Goal: Task Accomplishment & Management: Complete application form

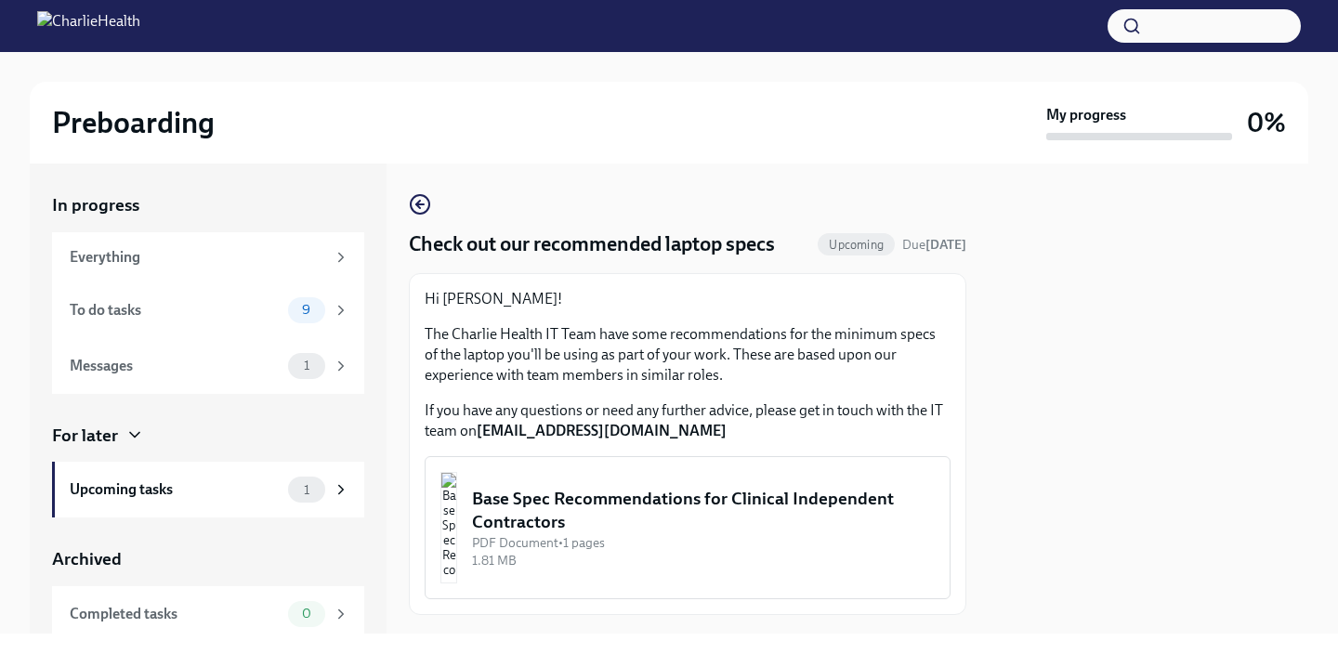
scroll to position [100, 0]
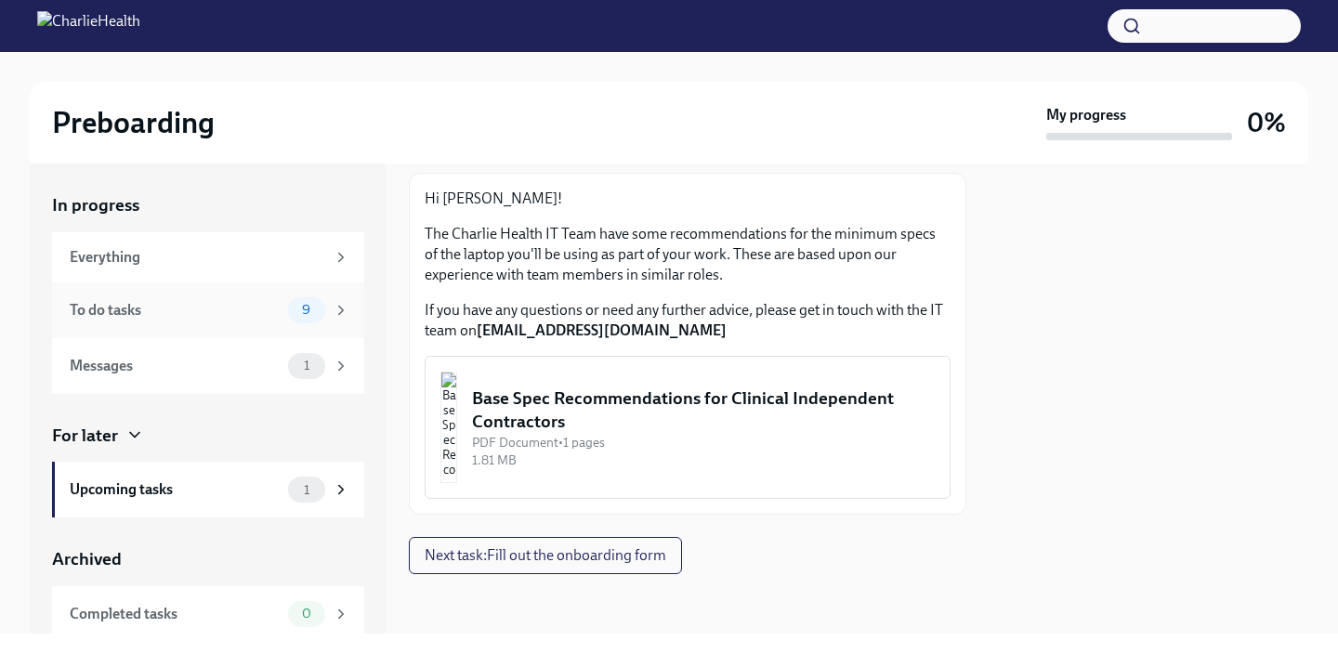
click at [179, 323] on div "To do tasks 9" at bounding box center [208, 311] width 312 height 56
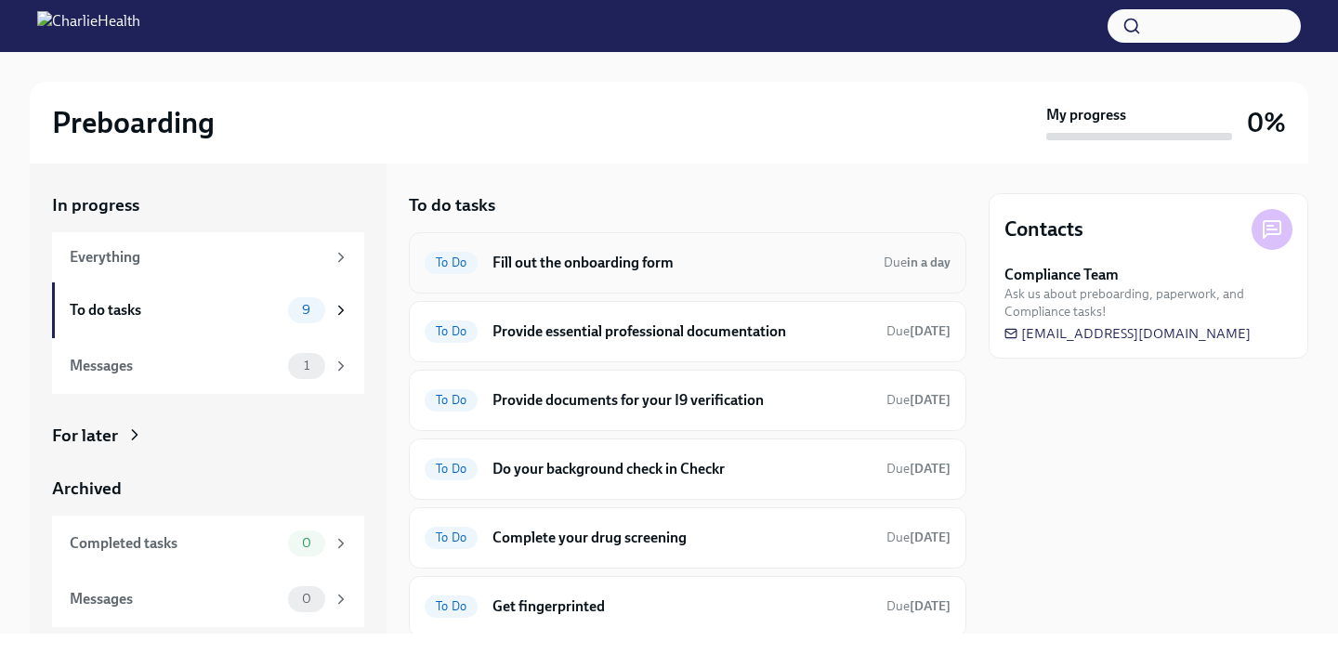
click at [642, 273] on div "To Do Fill out the onboarding form Due in a day" at bounding box center [688, 263] width 526 height 30
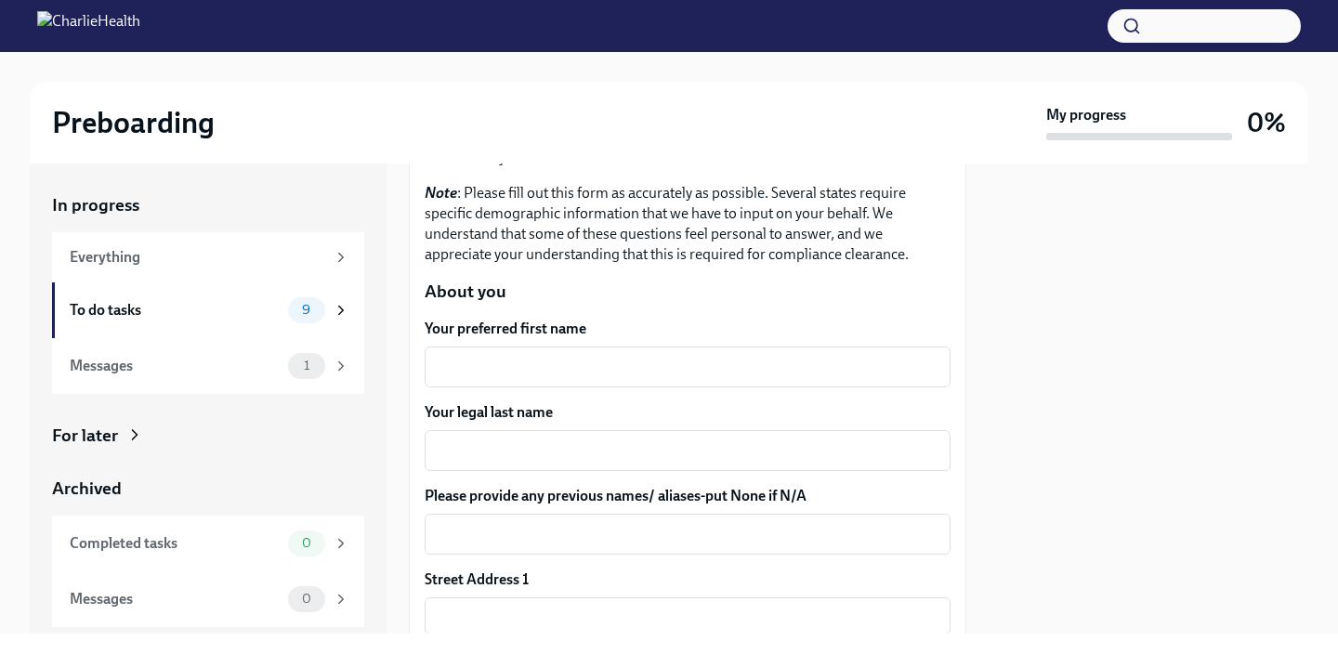
scroll to position [184, 0]
click at [545, 351] on div "x ​" at bounding box center [688, 365] width 526 height 41
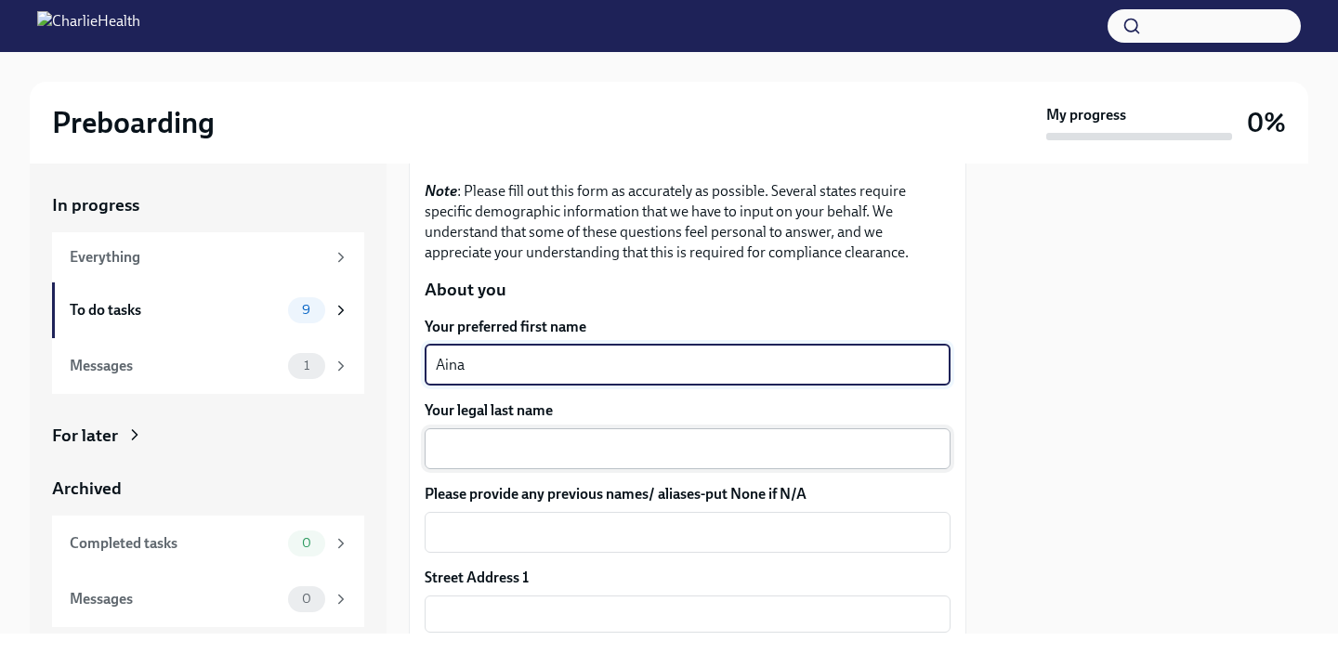
type textarea "Aina"
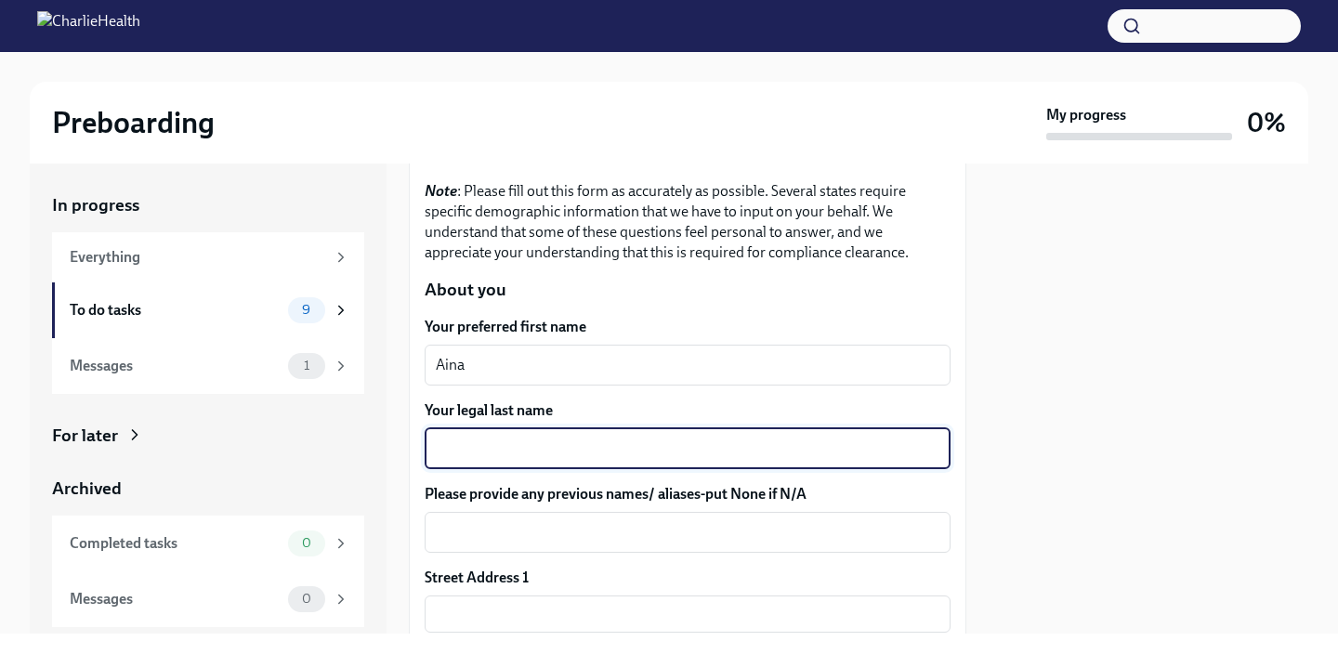
click at [533, 448] on textarea "Your legal last name" at bounding box center [688, 449] width 504 height 22
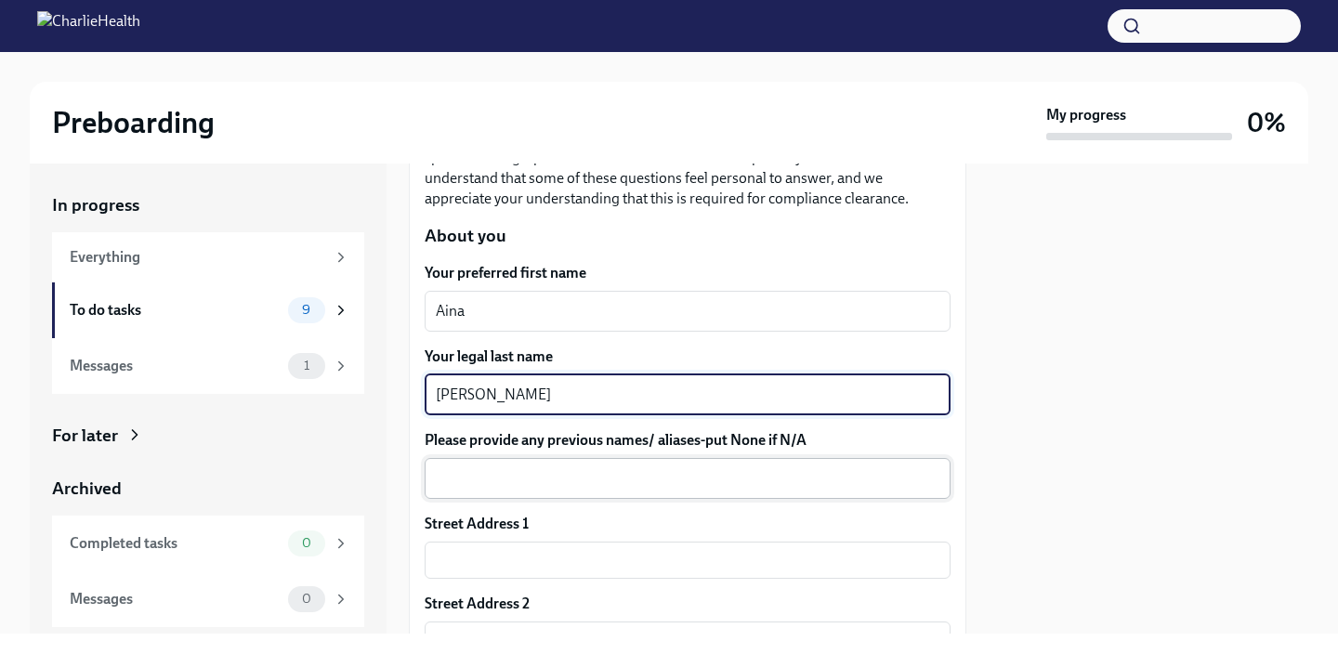
scroll to position [245, 0]
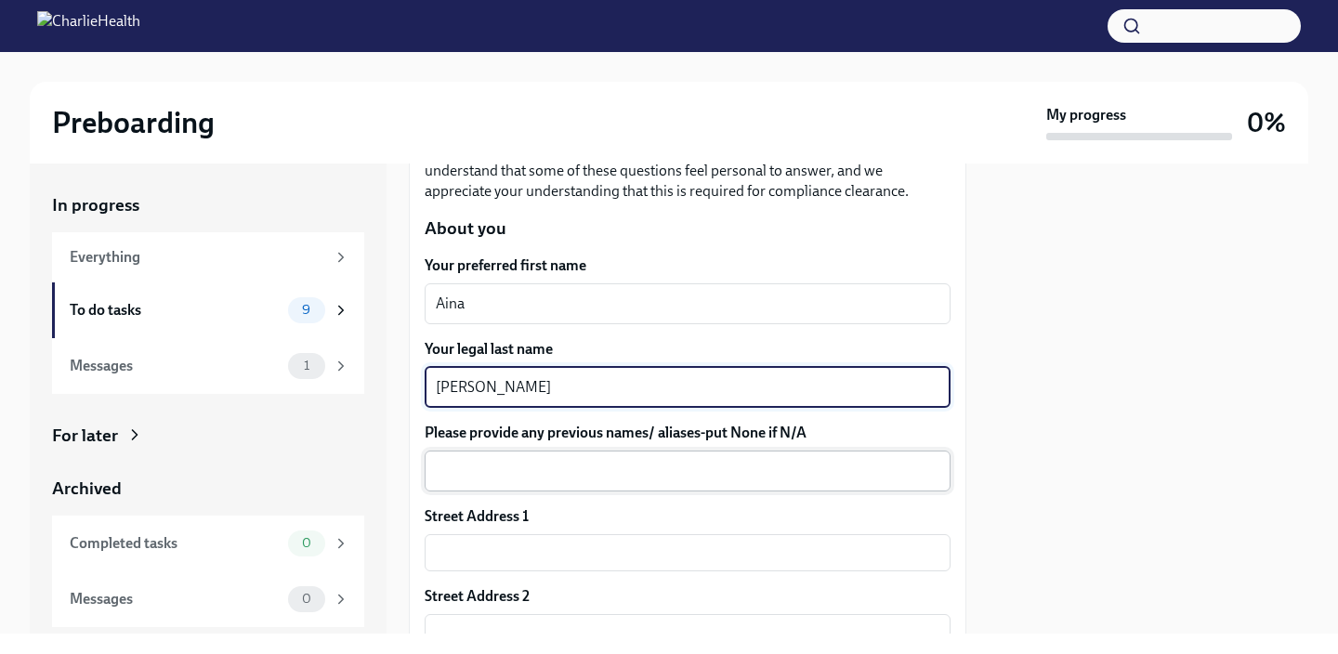
type textarea "[PERSON_NAME]"
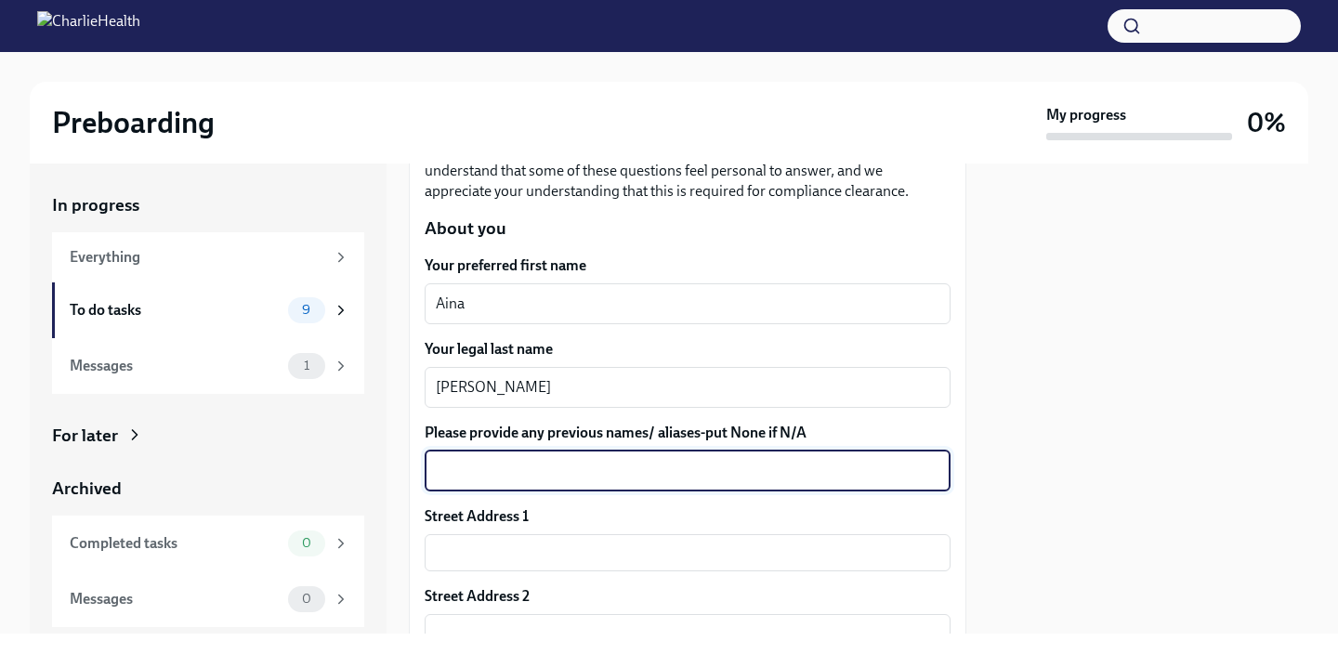
click at [594, 480] on textarea "Please provide any previous names/ aliases-put None if N/A" at bounding box center [688, 471] width 504 height 22
type textarea "[PERSON_NAME]"
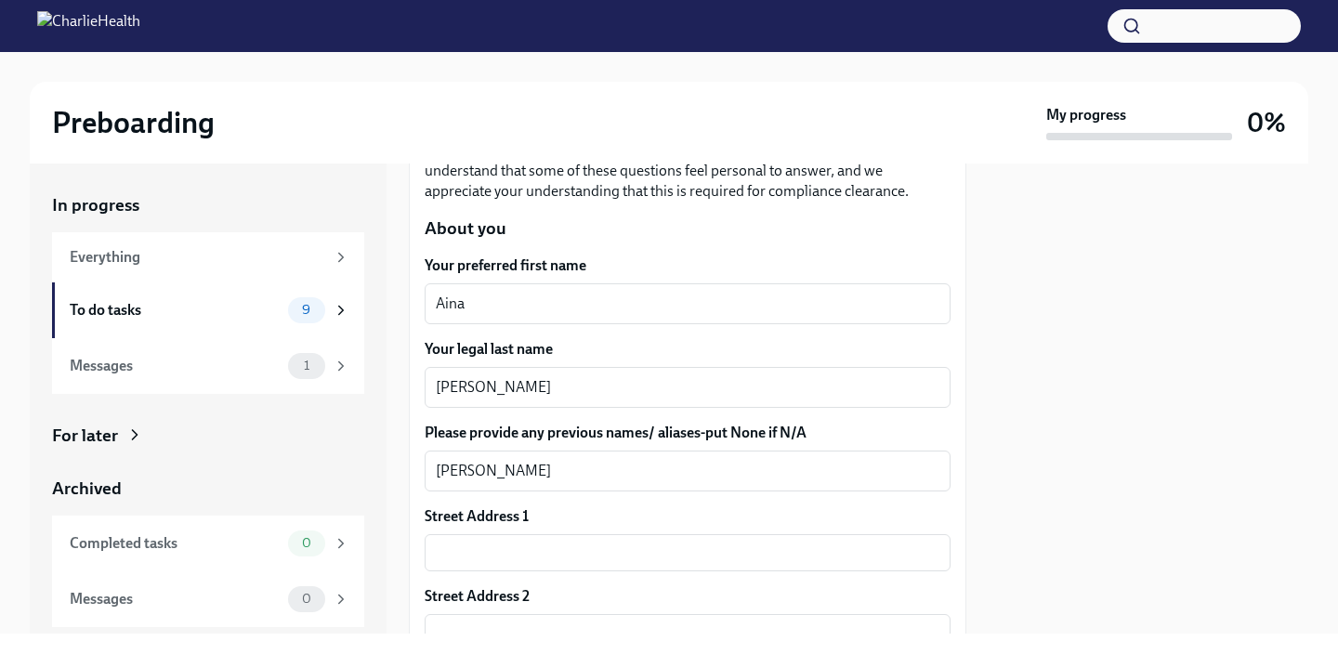
click at [563, 527] on div "Street Address 1 ​" at bounding box center [688, 538] width 526 height 65
click at [563, 544] on input "text" at bounding box center [688, 552] width 526 height 37
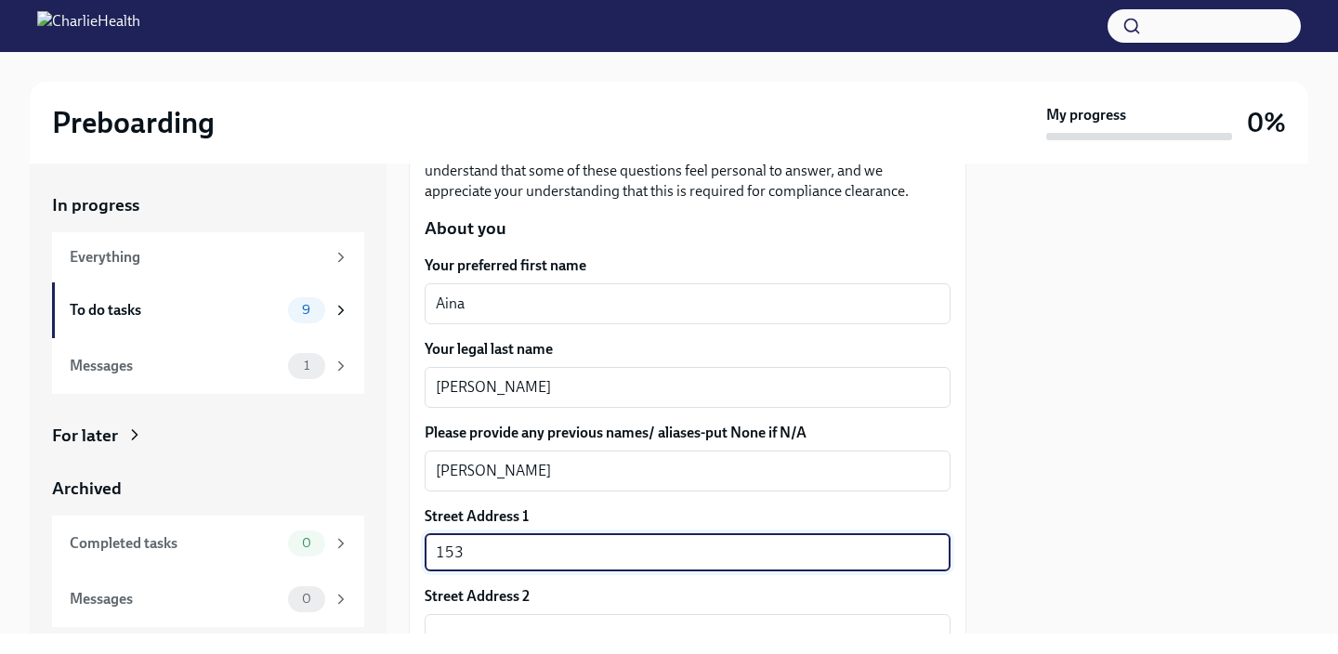
type input "[STREET_ADDRESS]"
type input "34110"
type input "[GEOGRAPHIC_DATA]"
type input "FL"
type input "US"
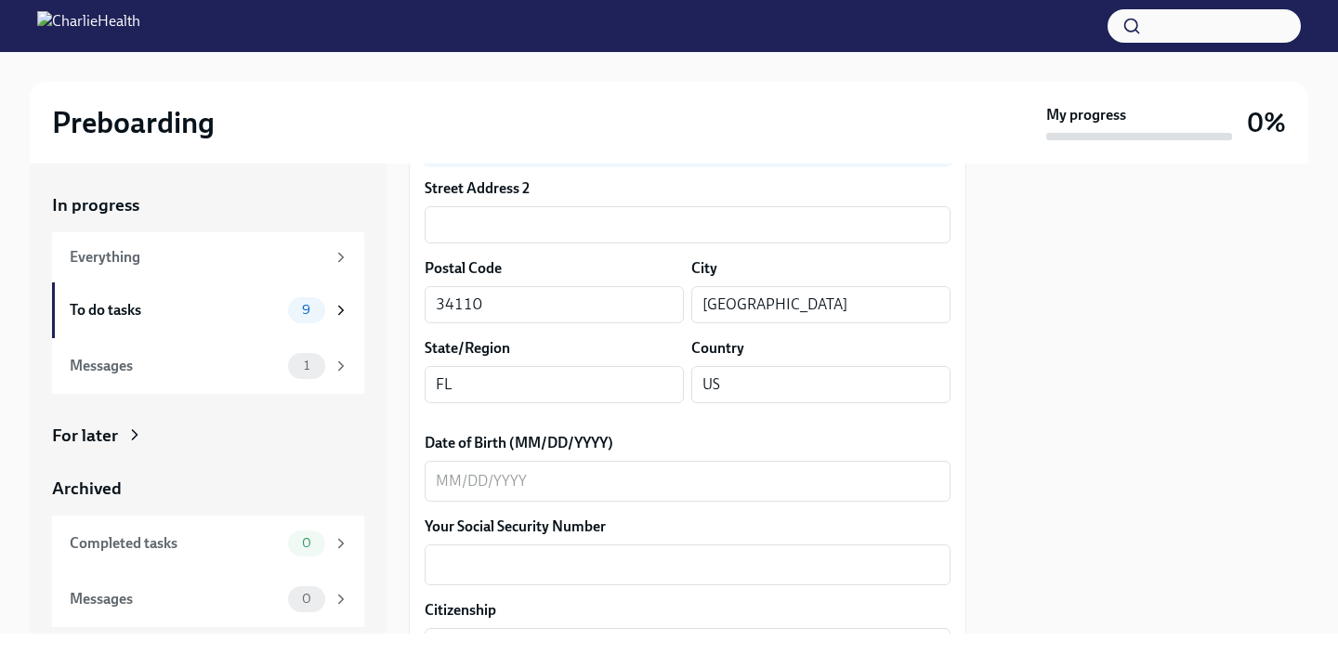
scroll to position [670, 0]
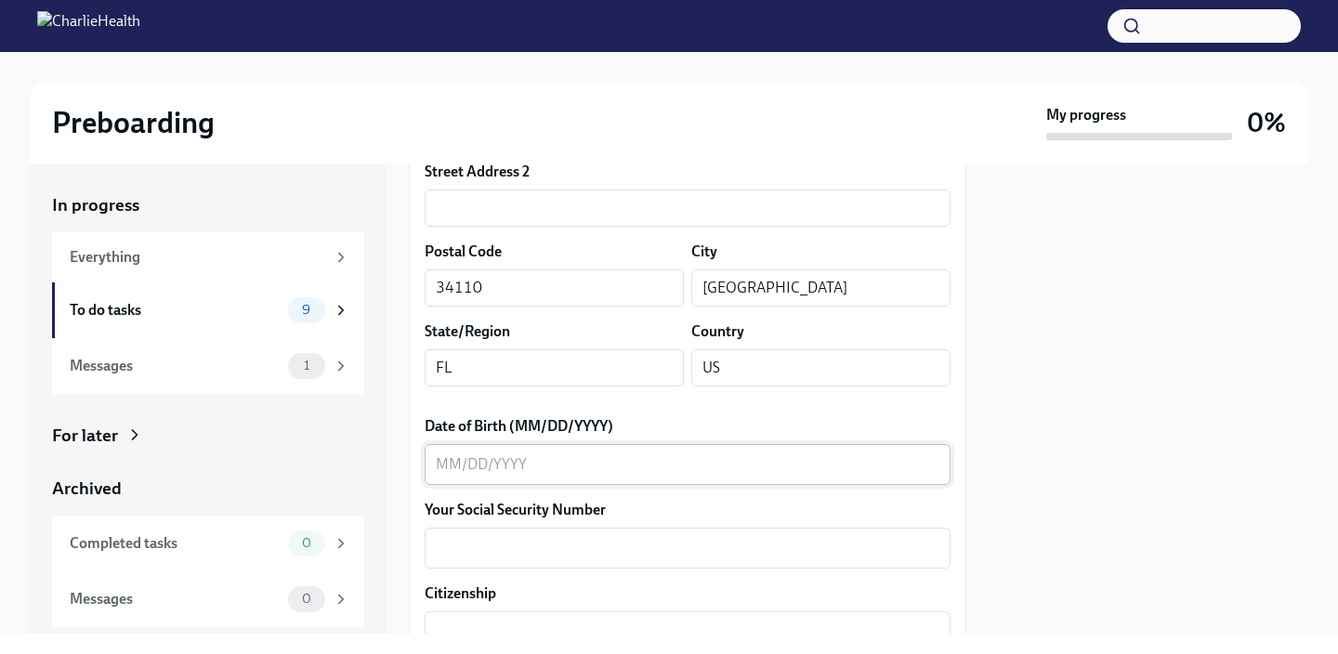
click at [529, 474] on textarea "Date of Birth (MM/DD/YYYY)" at bounding box center [688, 464] width 504 height 22
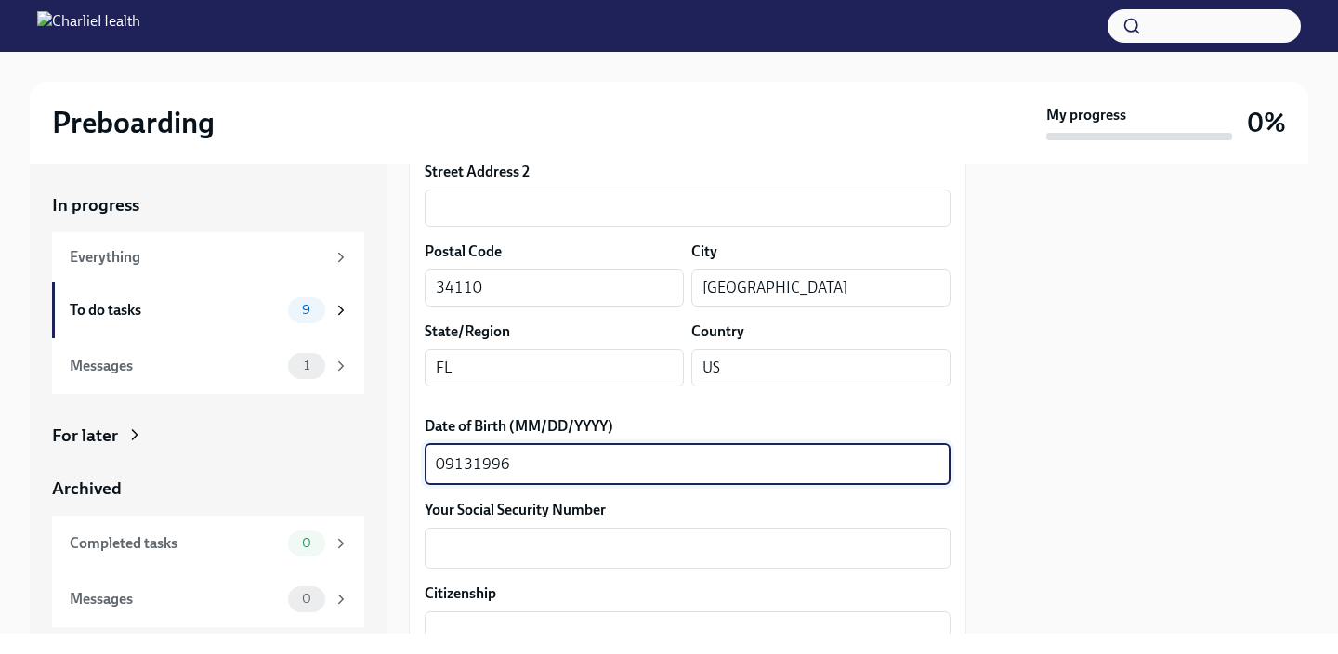
type textarea "09131996"
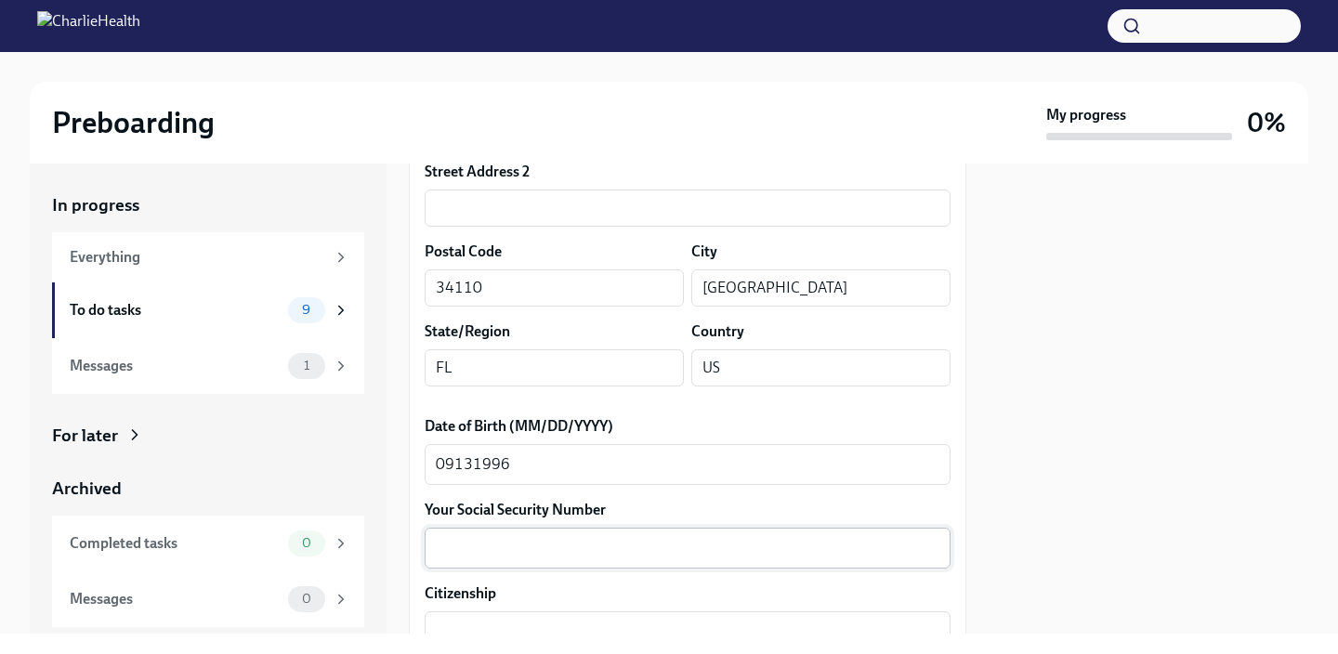
click at [525, 550] on textarea "Your Social Security Number" at bounding box center [688, 548] width 504 height 22
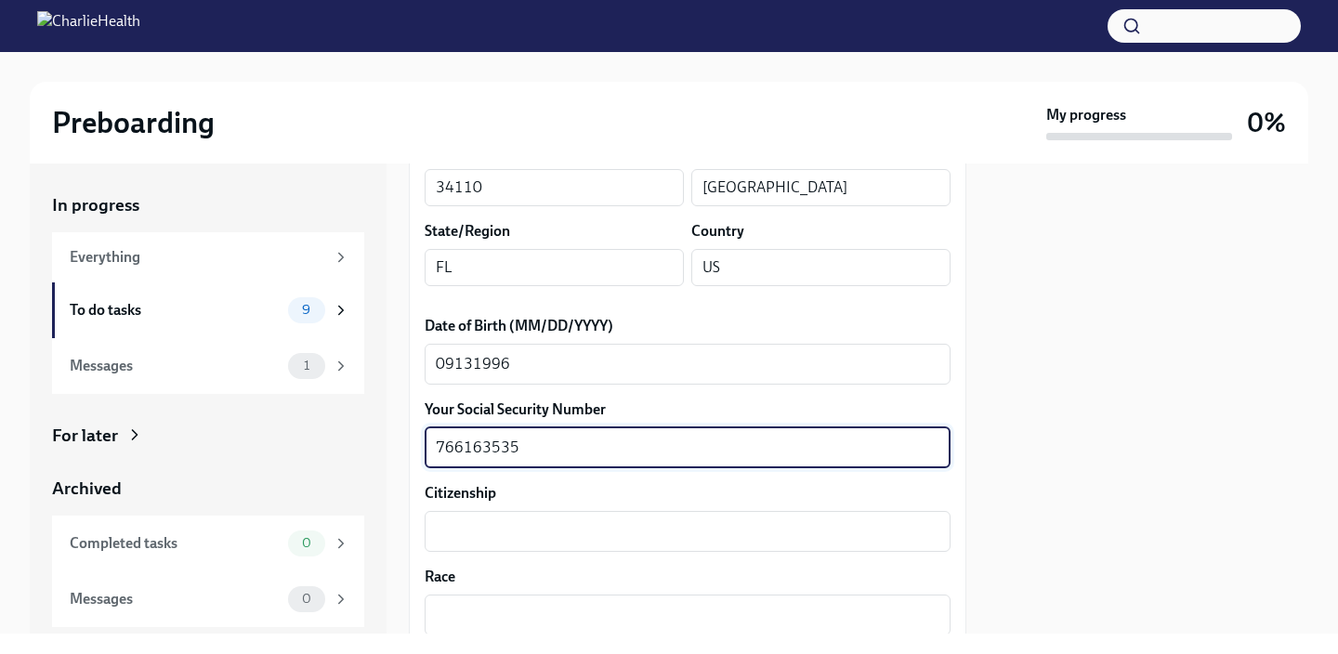
scroll to position [772, 0]
type textarea "766163535"
click at [500, 534] on textarea "Citizenship" at bounding box center [688, 530] width 504 height 22
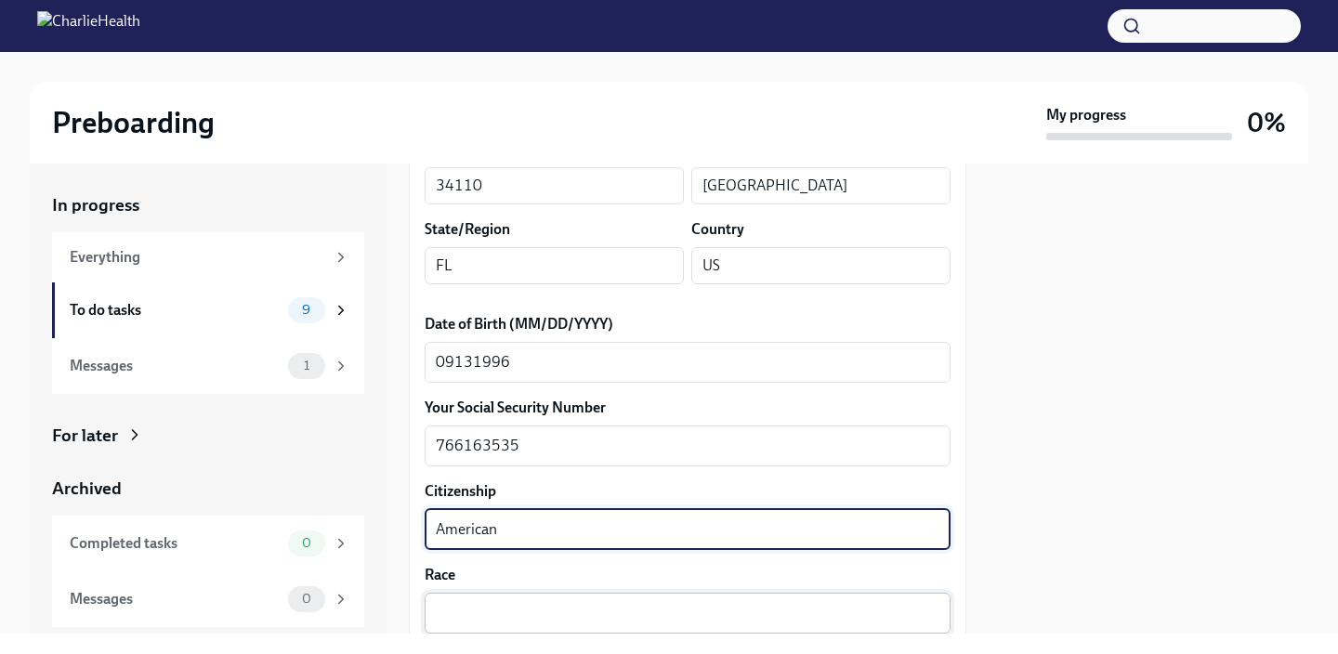
type textarea "American"
click at [467, 612] on textarea "Race" at bounding box center [688, 613] width 504 height 22
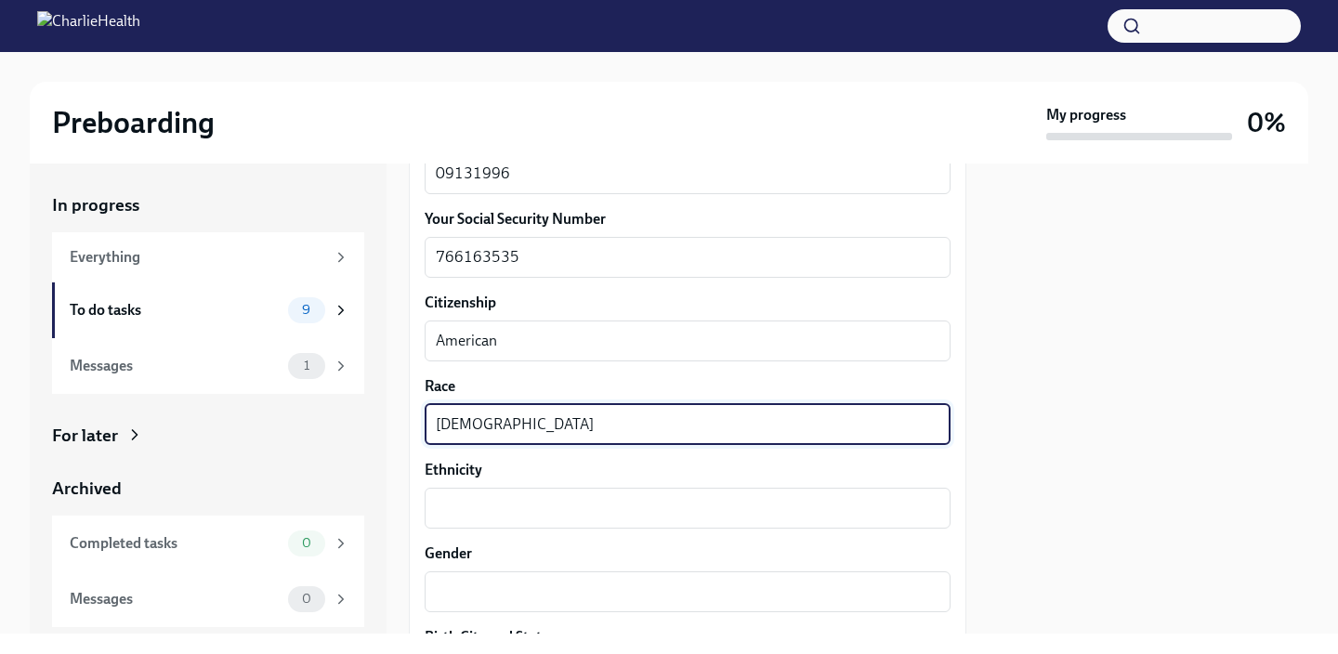
scroll to position [971, 0]
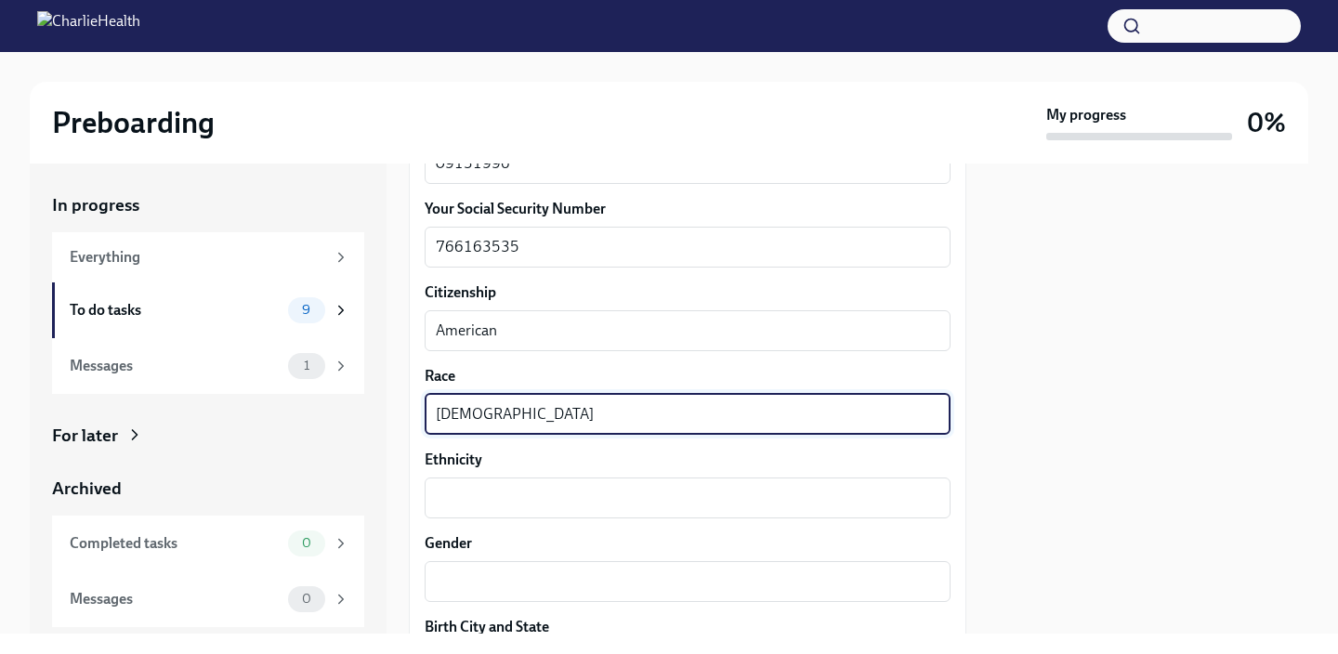
drag, startPoint x: 518, startPoint y: 410, endPoint x: 263, endPoint y: 408, distance: 254.6
click at [263, 408] on div "In progress Everything To do tasks 9 Messages 1 For later Archived Completed ta…" at bounding box center [669, 399] width 1279 height 470
type textarea "White"
click at [497, 480] on div "x ​" at bounding box center [688, 498] width 526 height 41
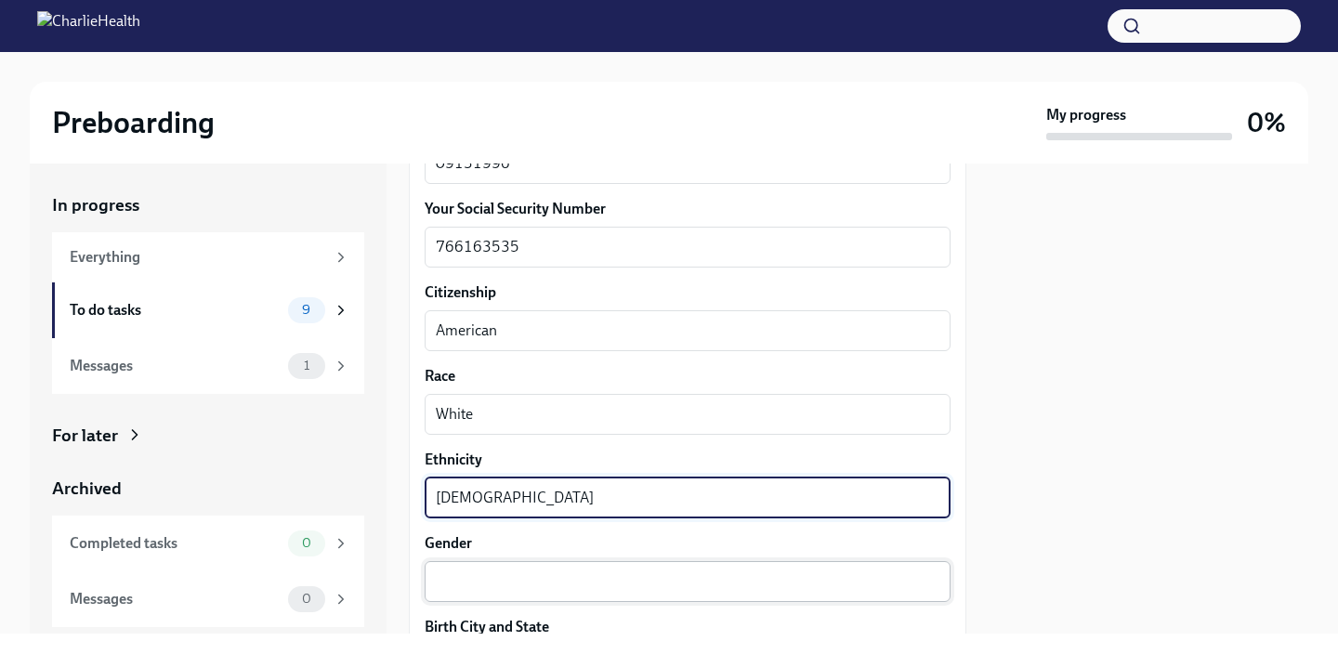
type textarea "[DEMOGRAPHIC_DATA]"
click at [498, 578] on textarea "Gender" at bounding box center [688, 582] width 504 height 22
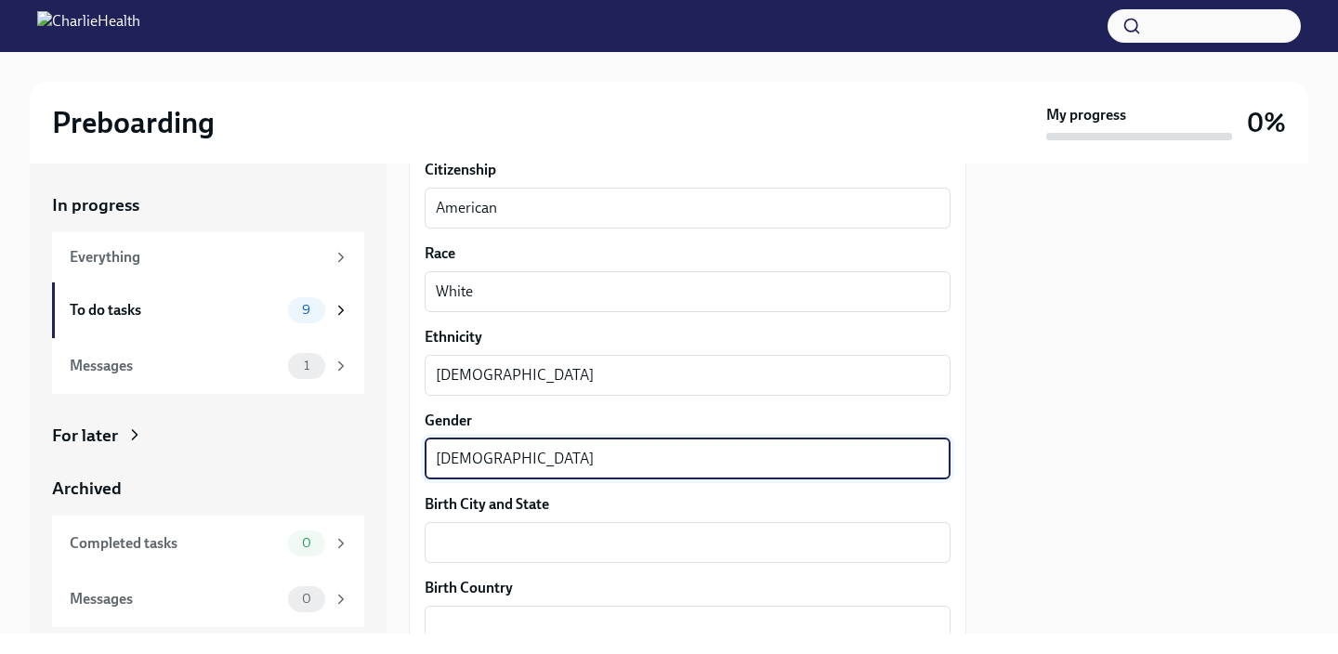
scroll to position [1095, 0]
type textarea "[DEMOGRAPHIC_DATA]"
click at [484, 531] on textarea "Birth City and State" at bounding box center [688, 542] width 504 height 22
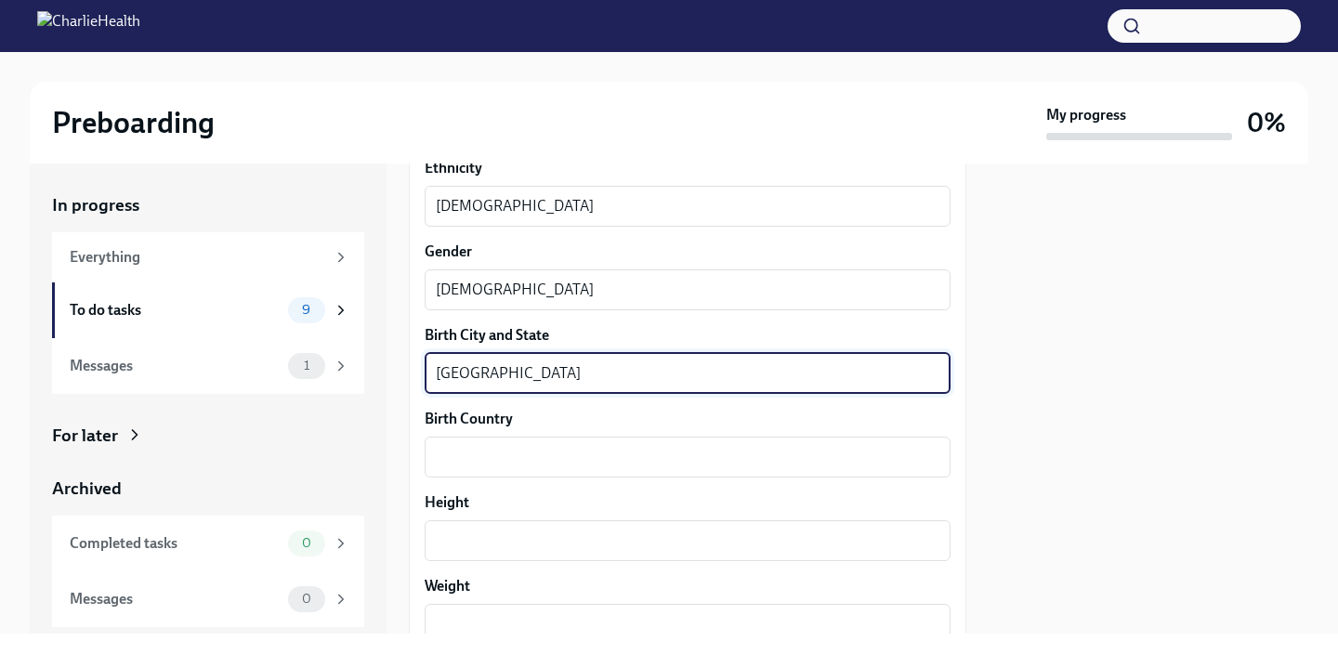
scroll to position [1279, 0]
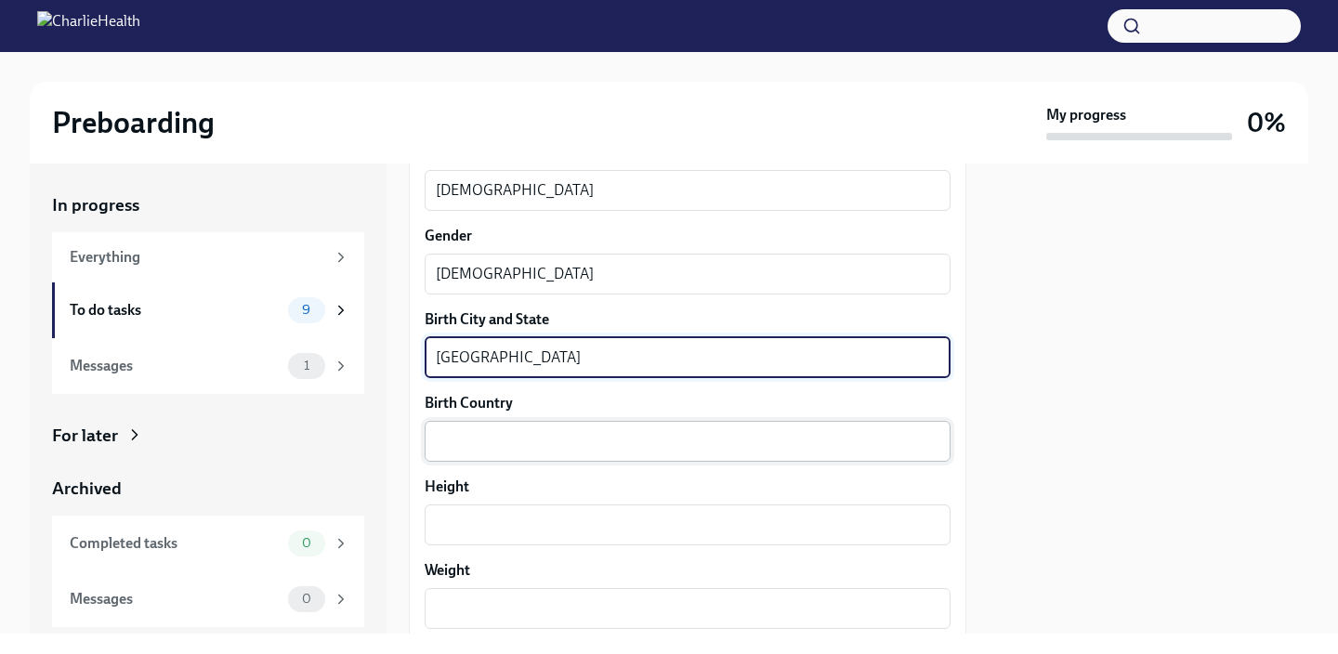
type textarea "[GEOGRAPHIC_DATA]"
click at [507, 450] on textarea "Birth Country" at bounding box center [688, 441] width 504 height 22
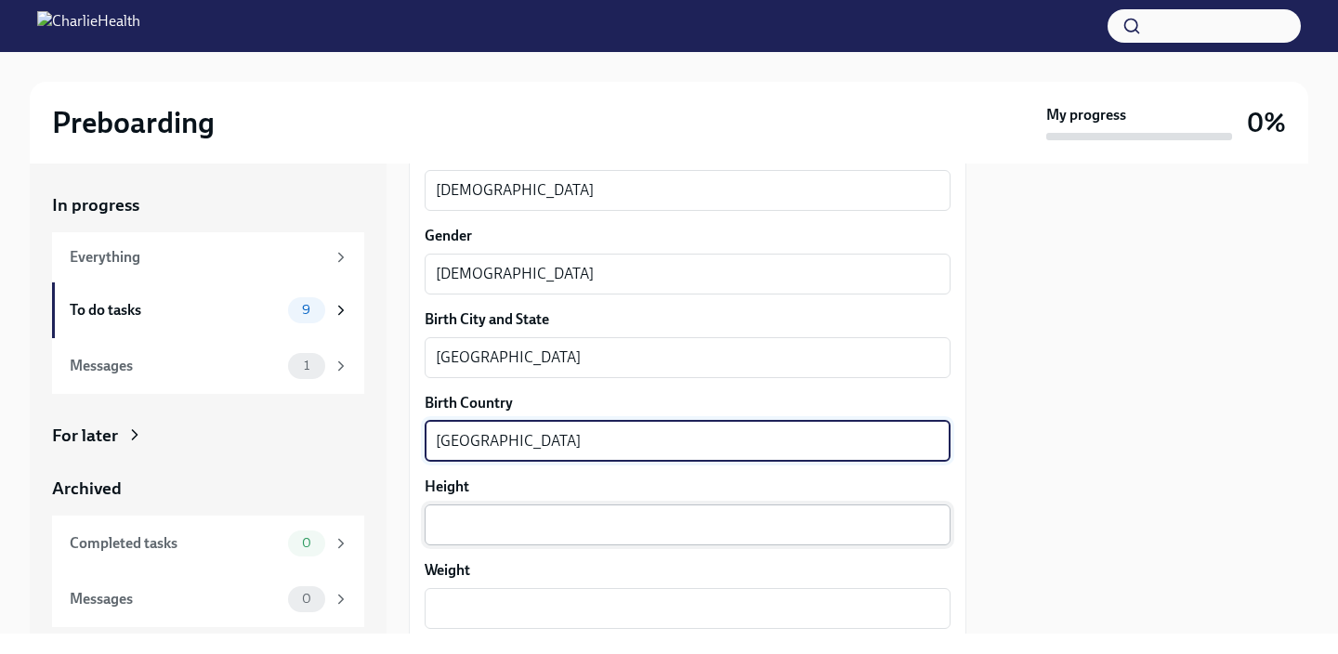
type textarea "[GEOGRAPHIC_DATA]"
click at [578, 530] on textarea "Height" at bounding box center [688, 525] width 504 height 22
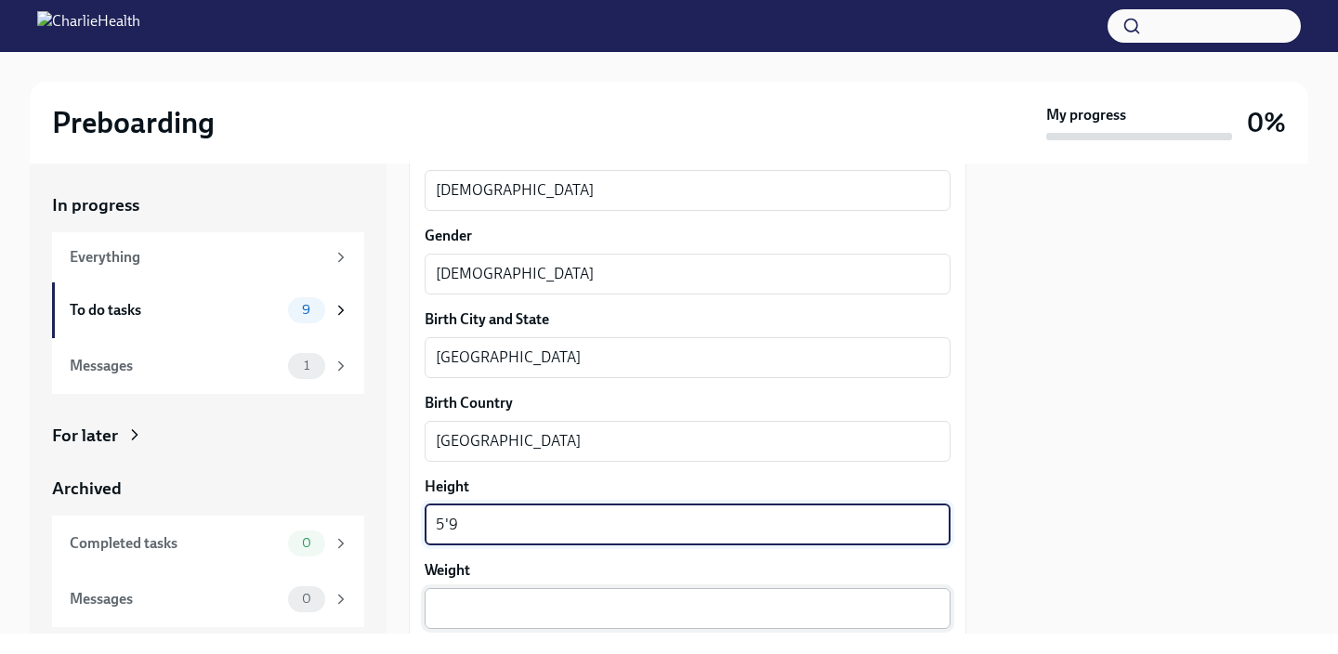
type textarea "5'9"
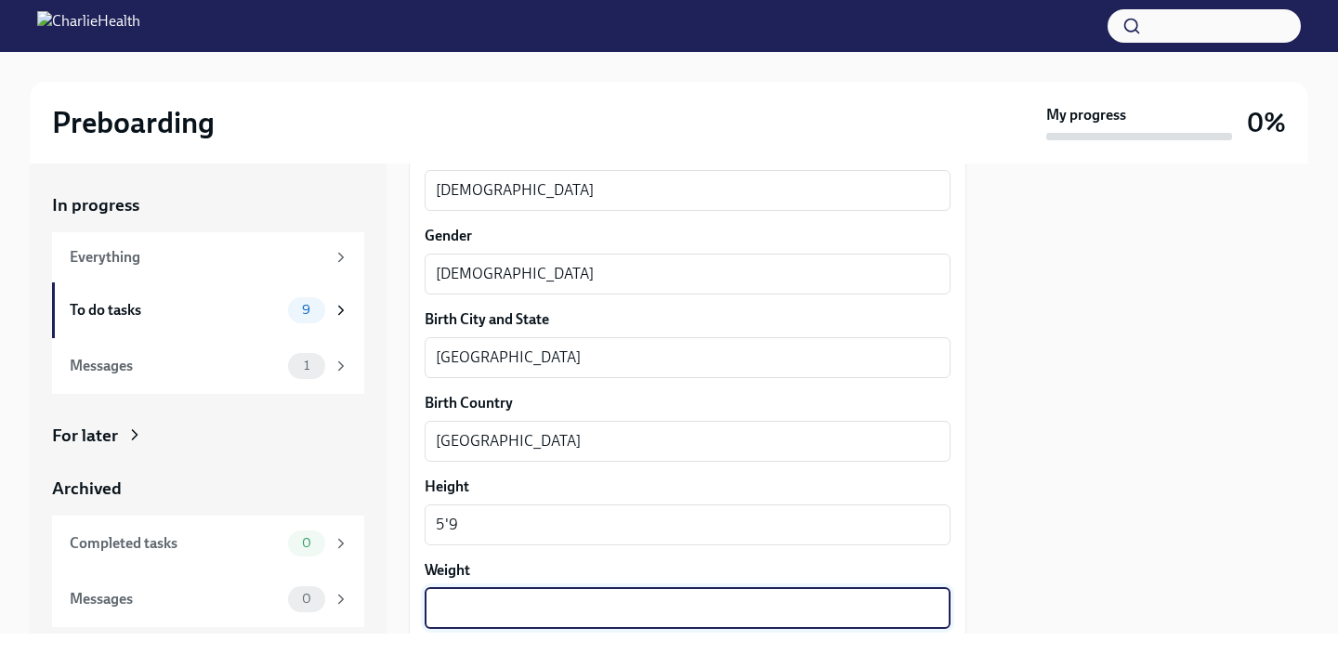
click at [567, 611] on textarea "Weight" at bounding box center [688, 609] width 504 height 22
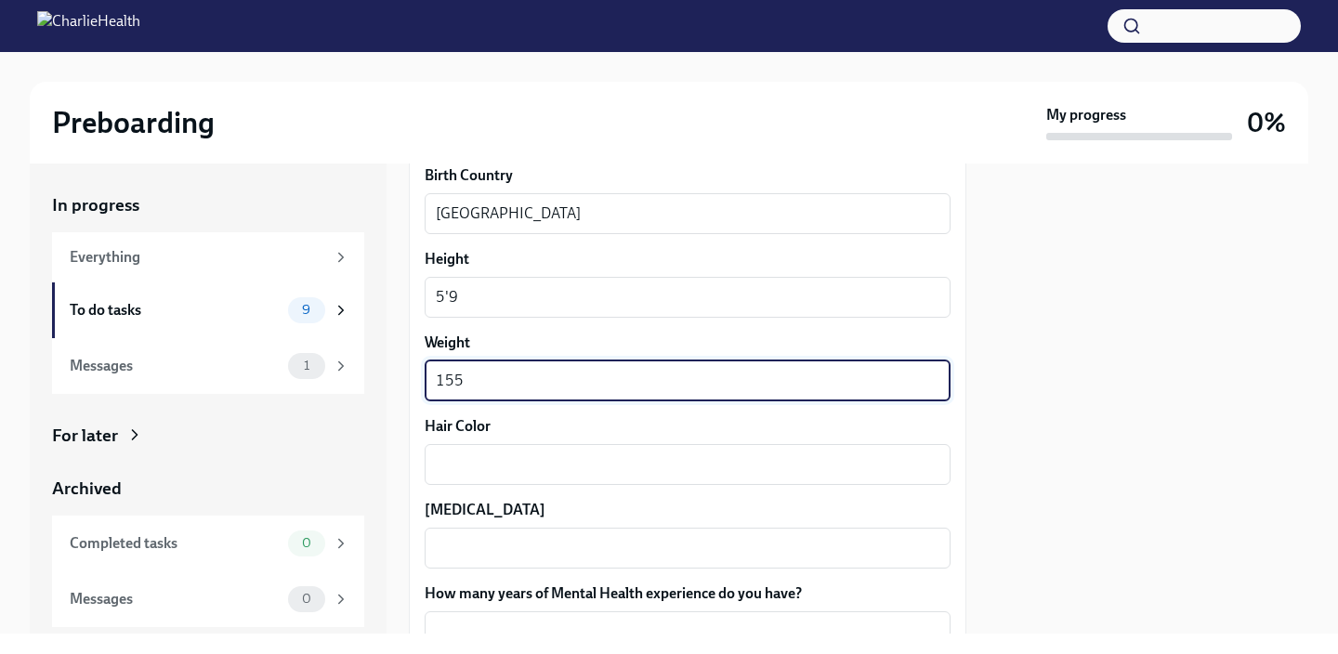
scroll to position [1509, 0]
type textarea "155"
click at [542, 466] on textarea "Hair Color" at bounding box center [688, 462] width 504 height 22
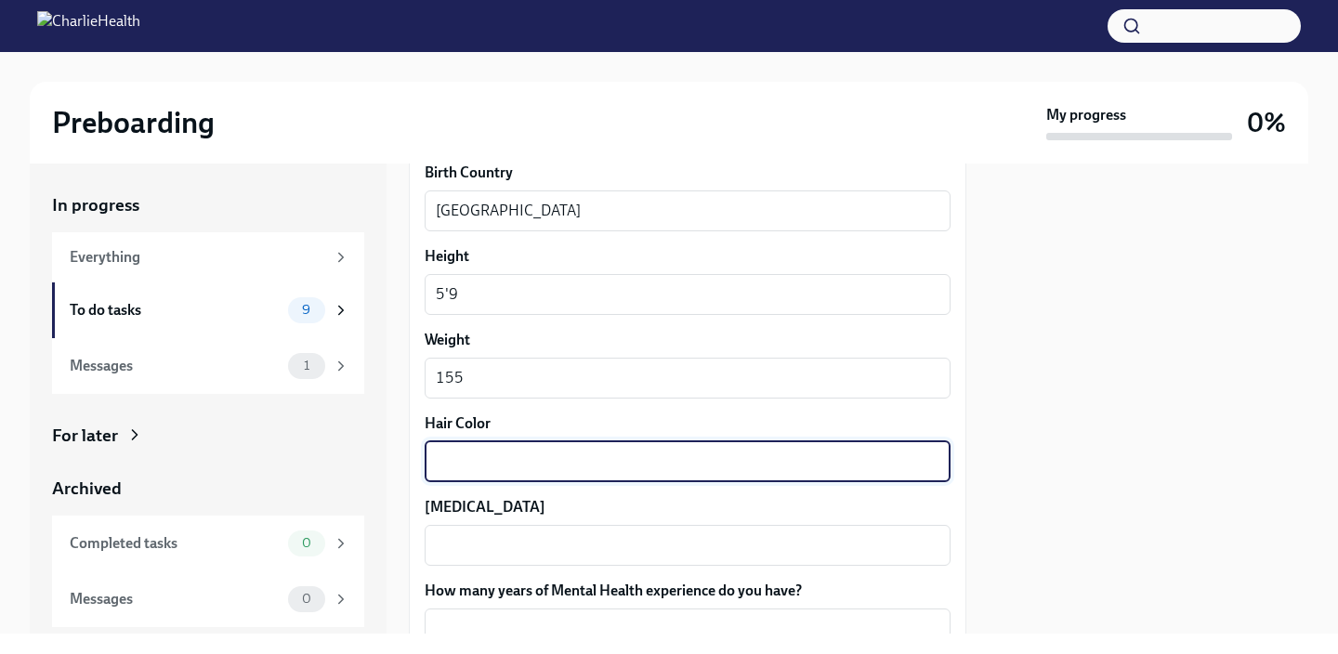
type textarea "N"
type textarea "Brown"
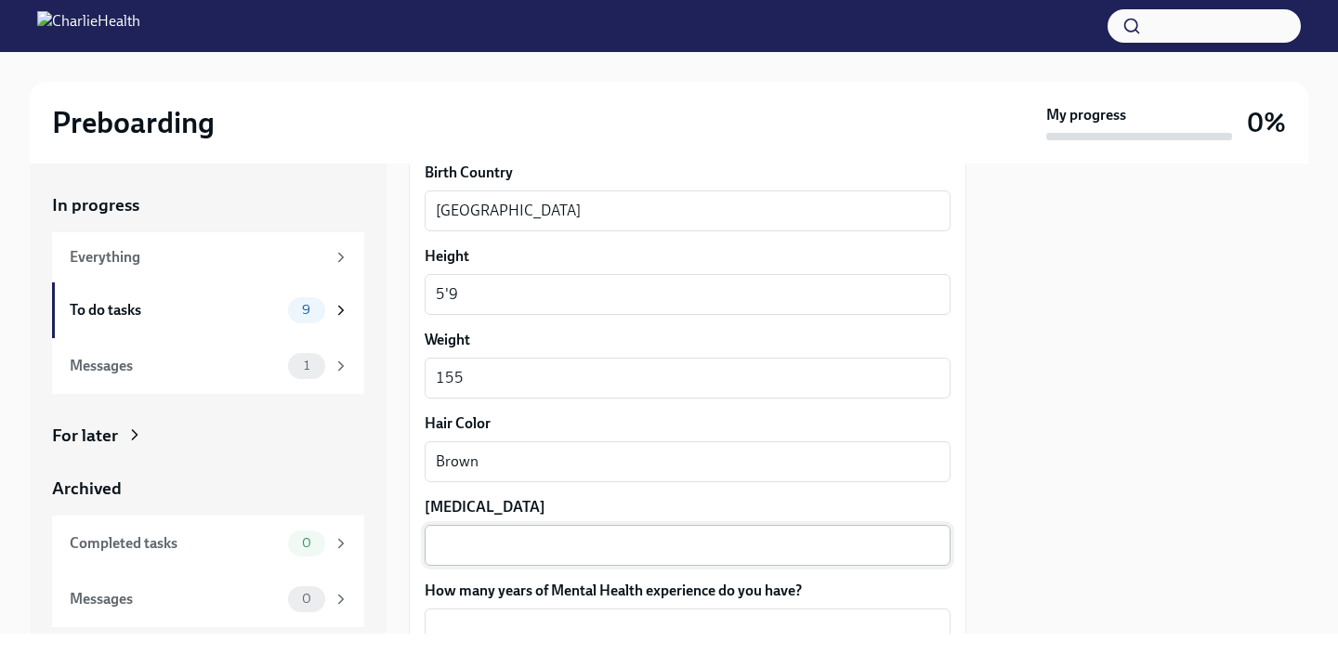
click at [508, 559] on div "x ​" at bounding box center [688, 545] width 526 height 41
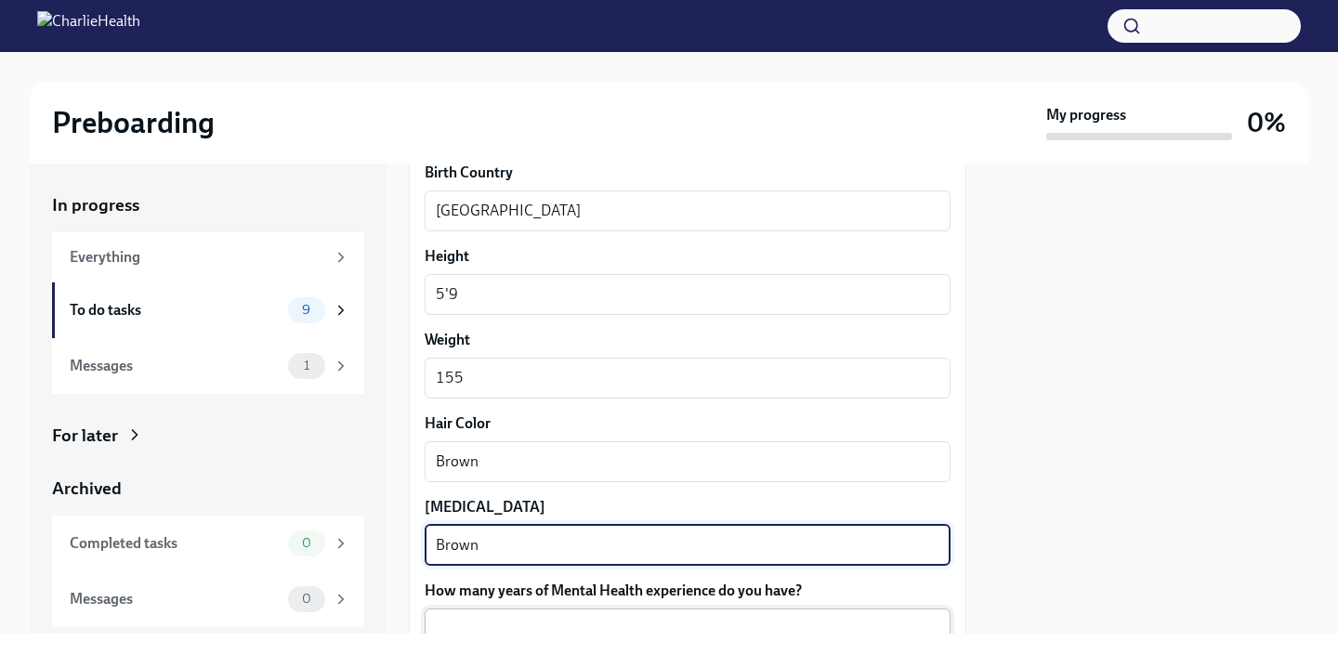
type textarea "Brown"
click at [527, 632] on textarea "How many years of Mental Health experience do you have?" at bounding box center [688, 629] width 504 height 22
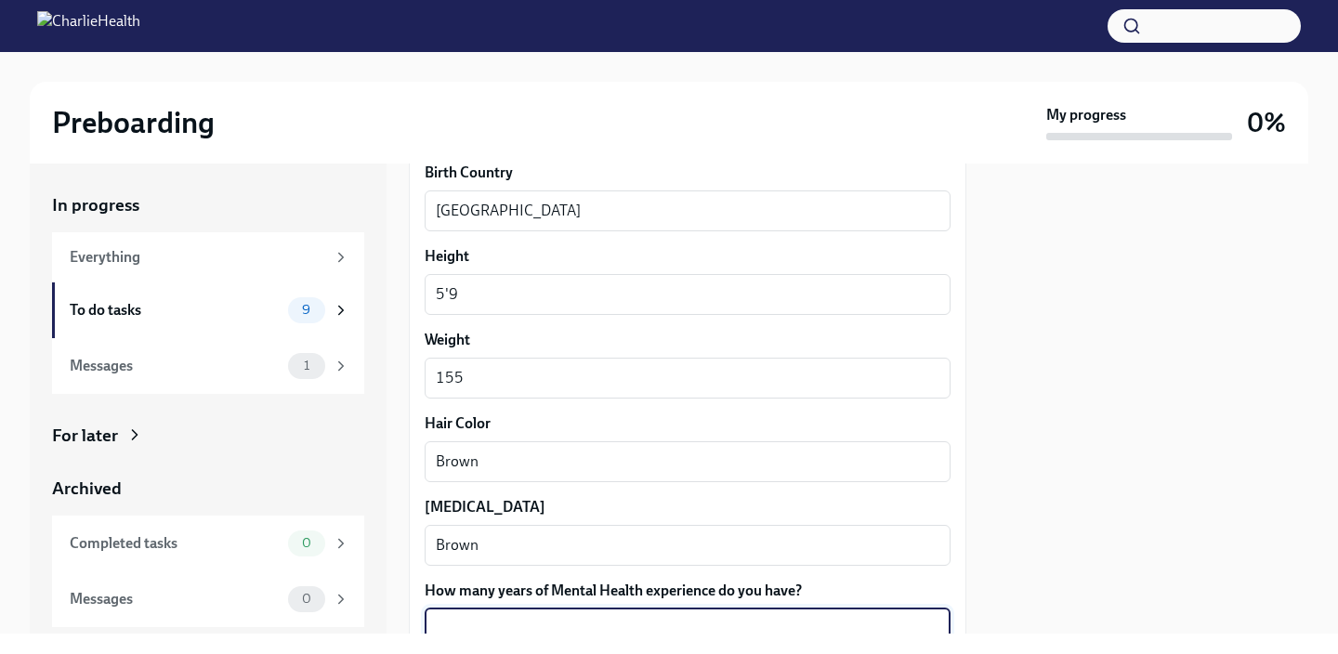
type textarea "4"
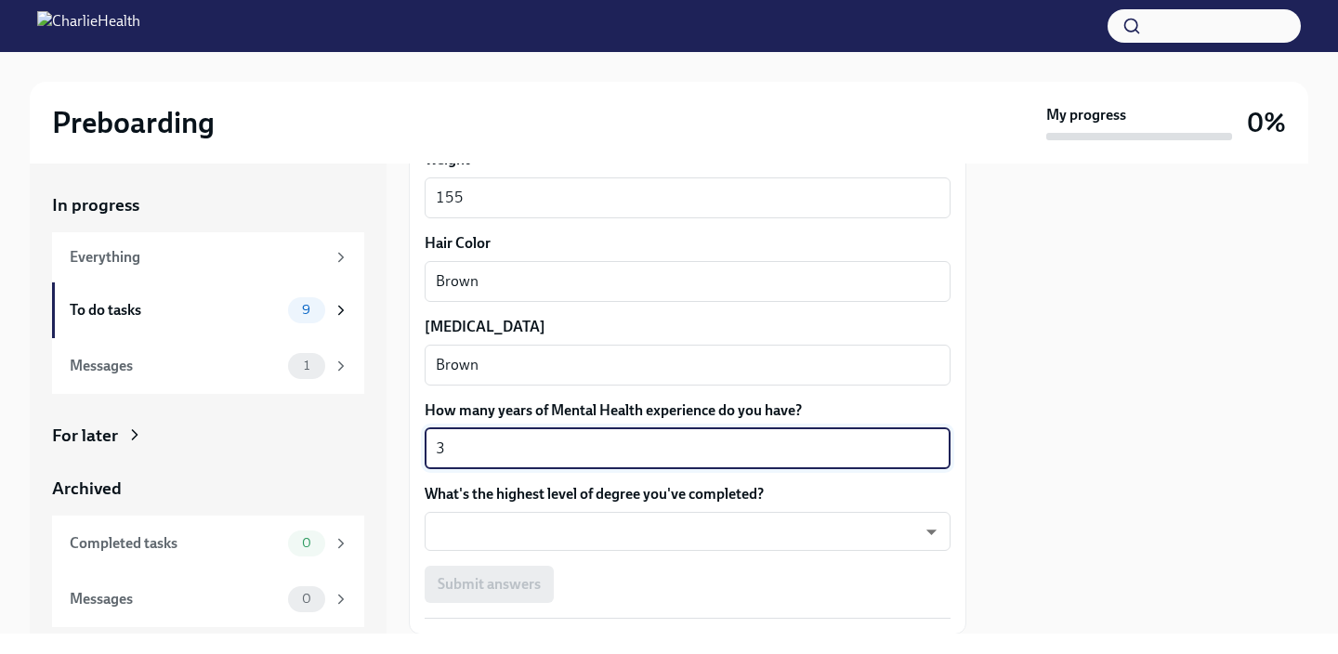
scroll to position [1719, 0]
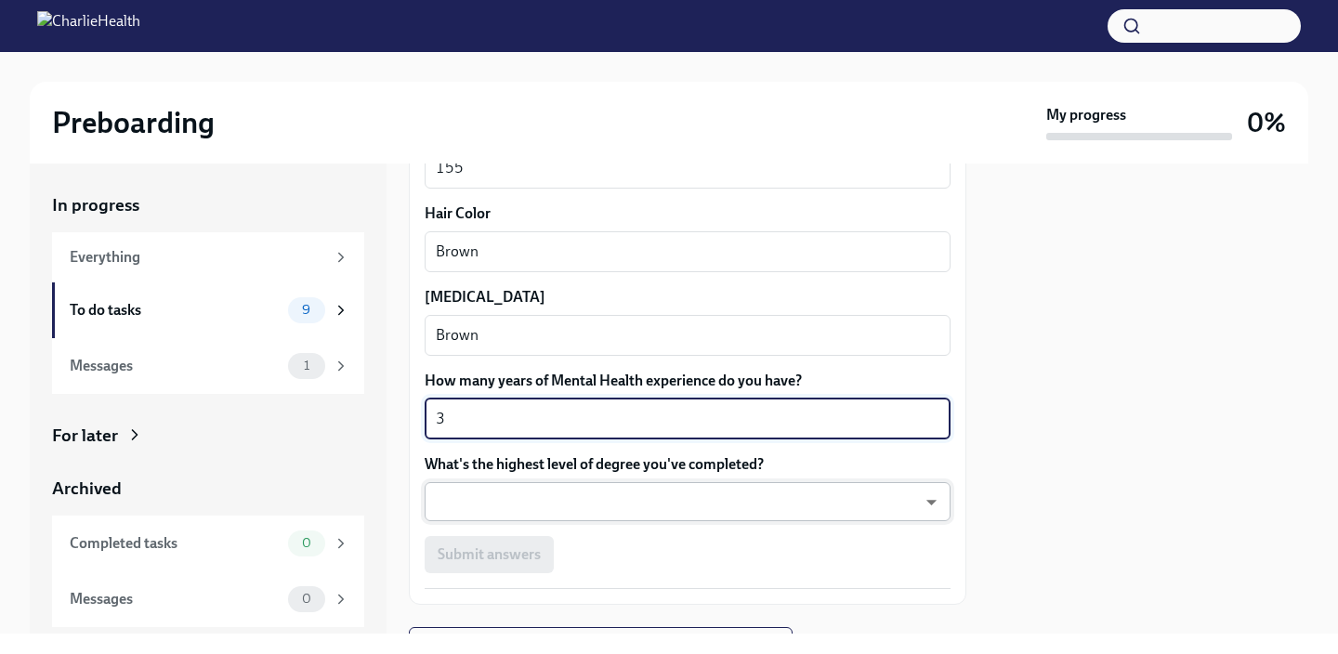
type textarea "3"
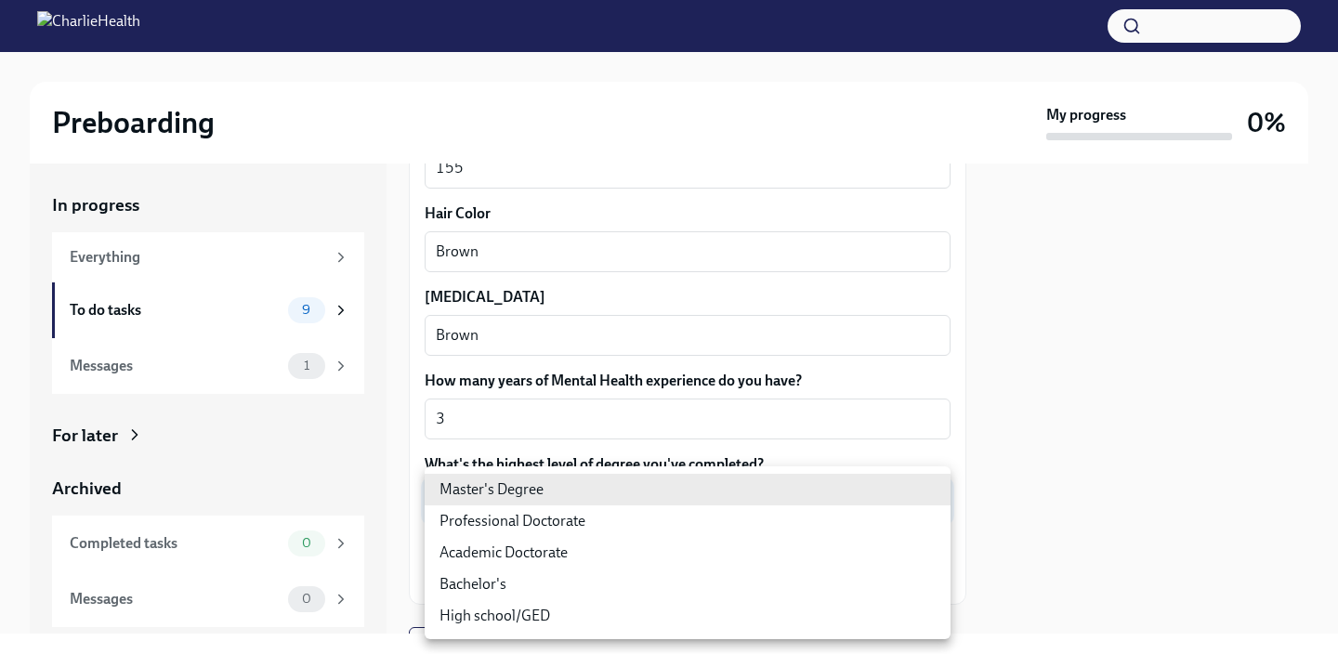
click at [600, 491] on li "Master's Degree" at bounding box center [688, 490] width 526 height 32
type input "2vBr-ghkD"
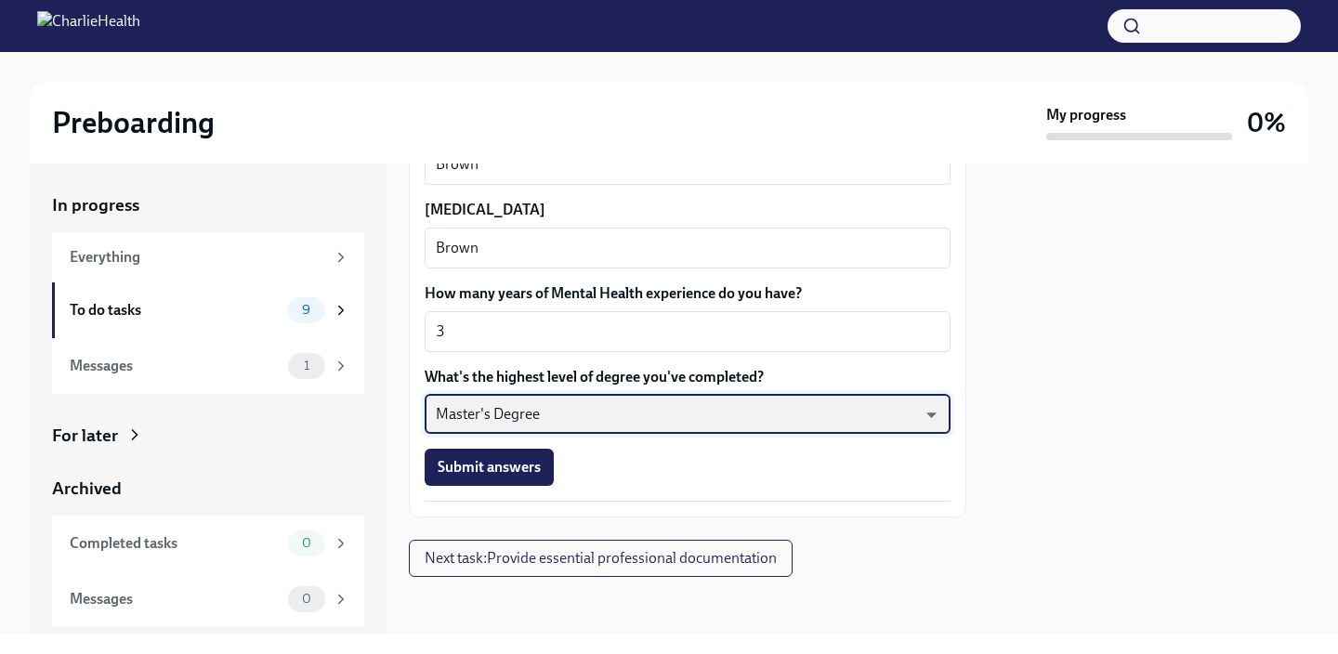
scroll to position [1809, 0]
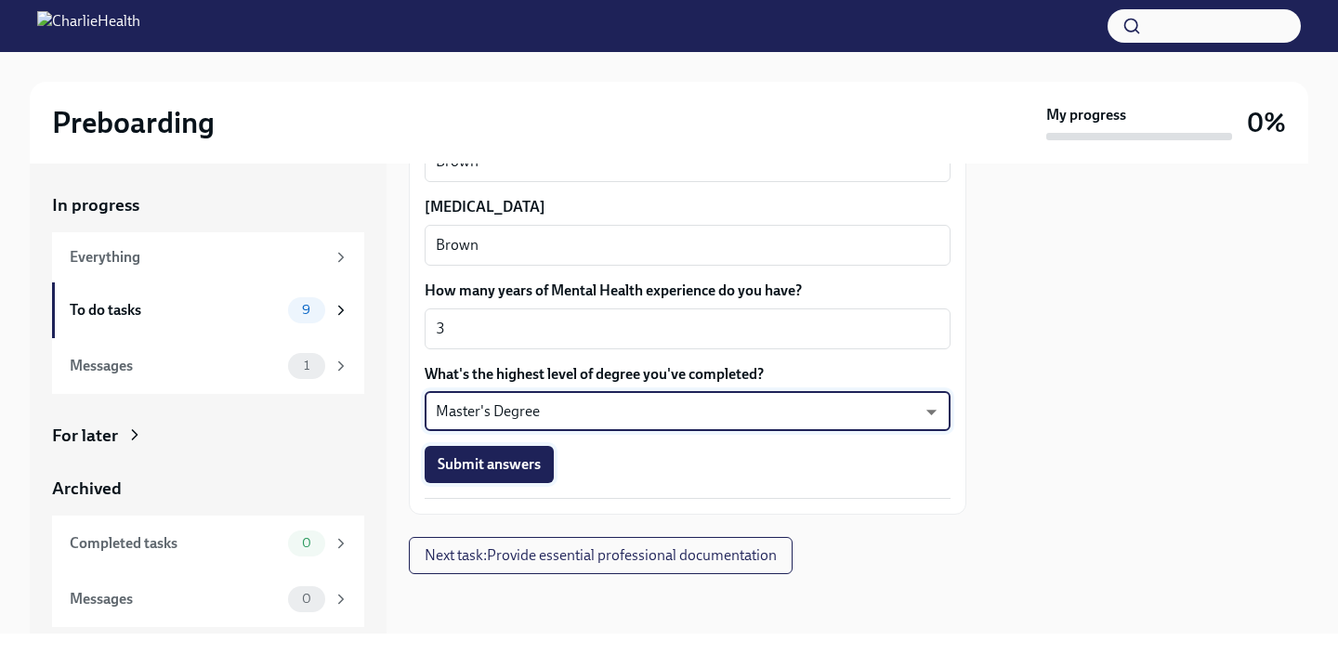
click at [513, 466] on span "Submit answers" at bounding box center [489, 464] width 103 height 19
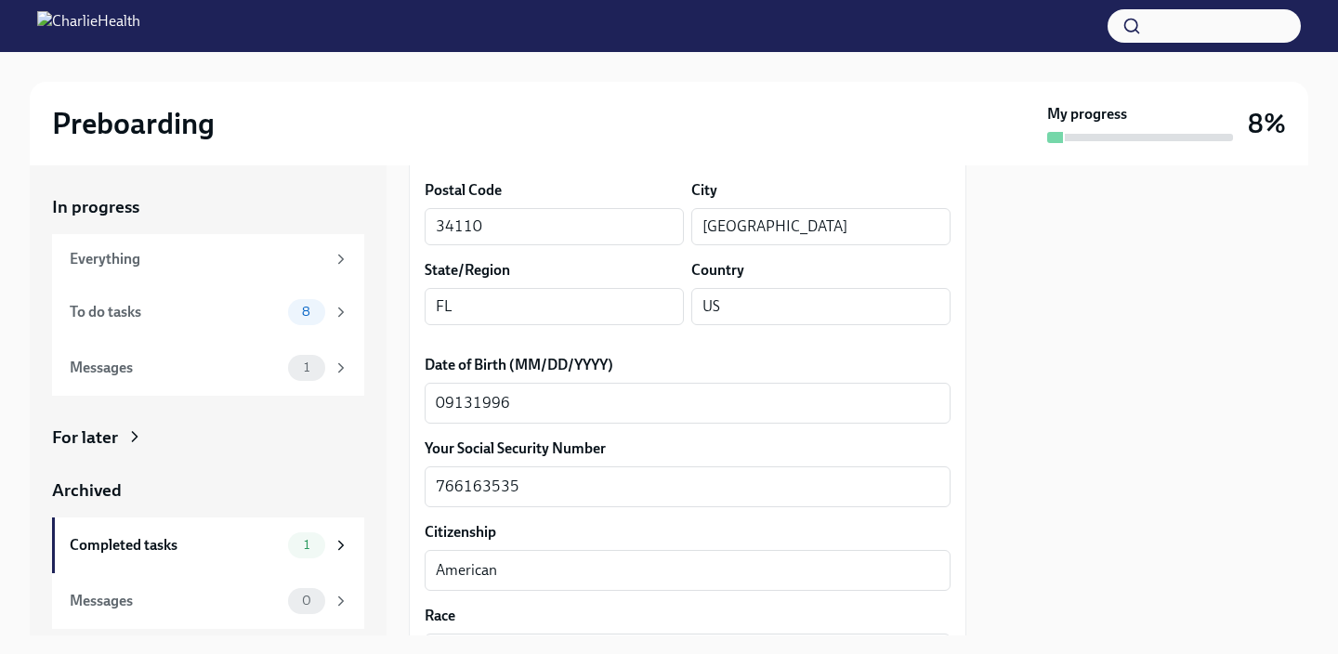
scroll to position [773, 0]
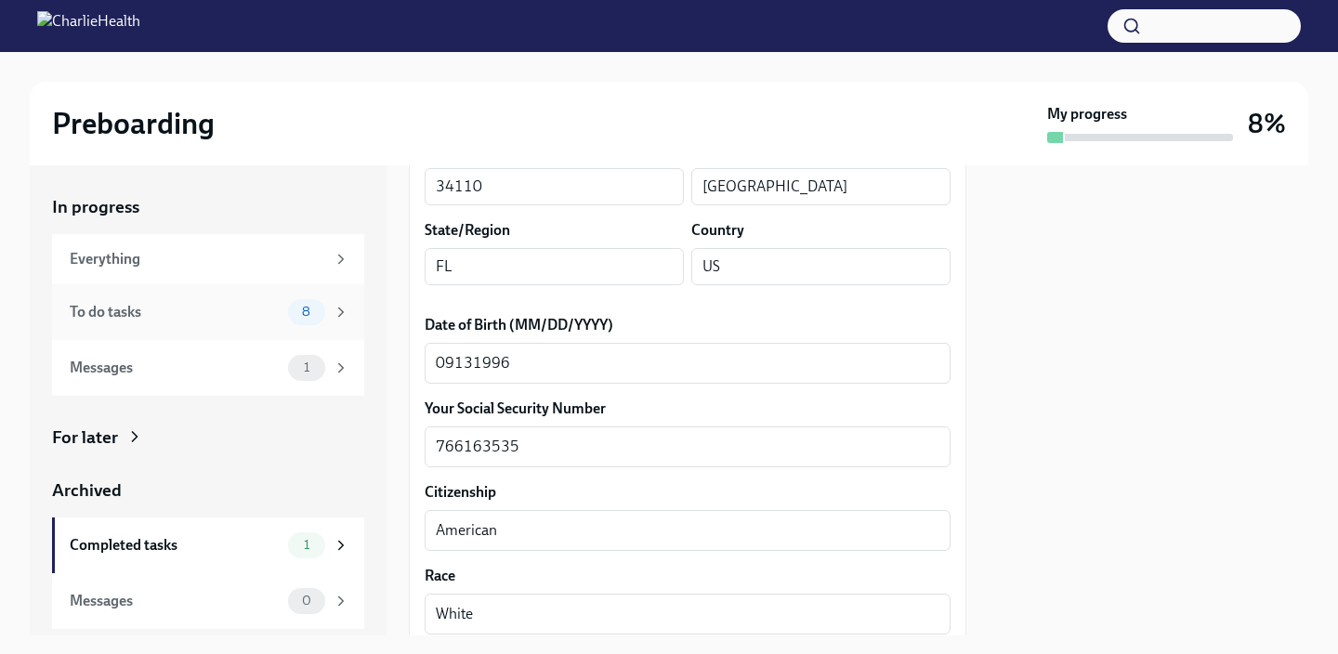
click at [170, 300] on div "To do tasks 8" at bounding box center [210, 312] width 280 height 26
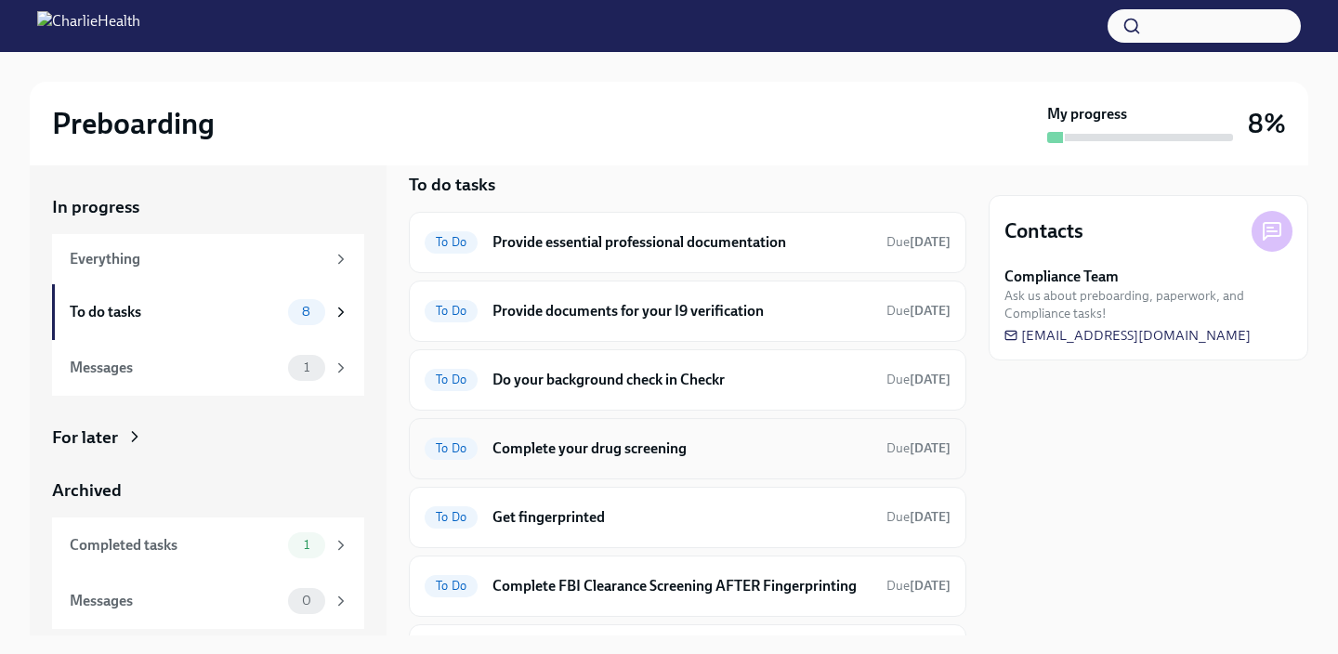
scroll to position [23, 0]
click at [585, 395] on div "To Do Do your background check in Checkr Due [DATE]" at bounding box center [688, 378] width 558 height 61
click at [532, 382] on h6 "Do your background check in Checkr" at bounding box center [682, 379] width 379 height 20
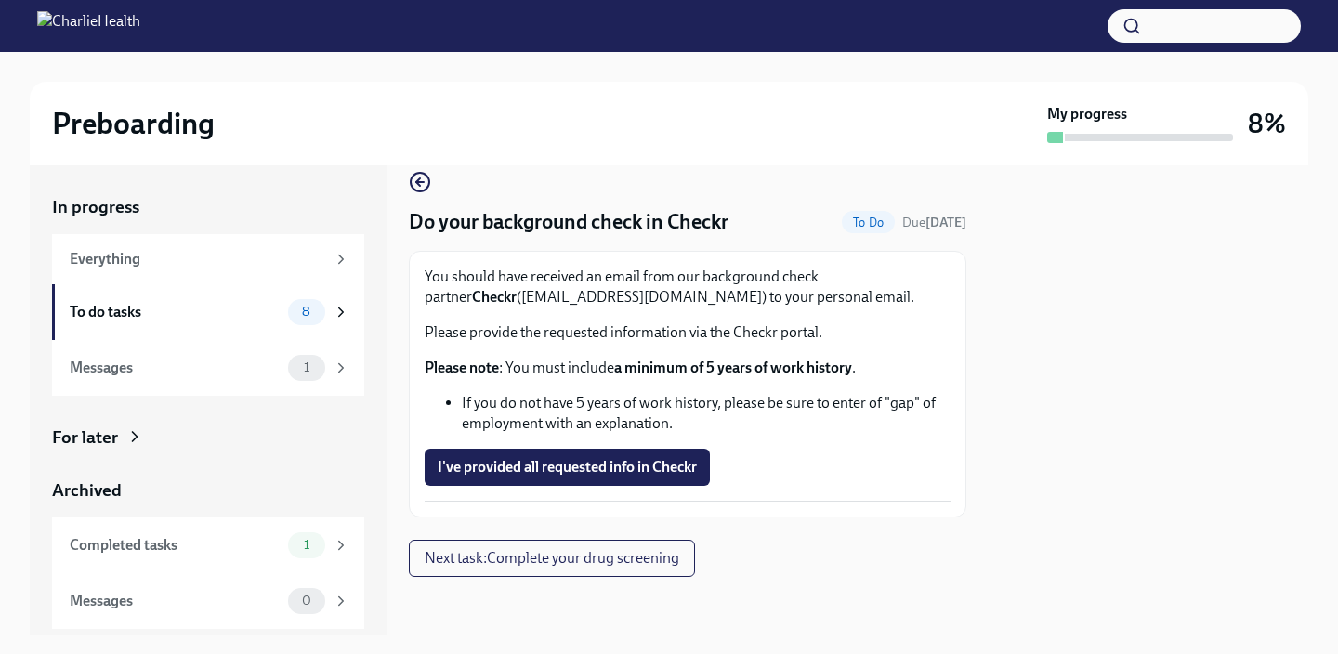
scroll to position [25, 0]
